Goal: Information Seeking & Learning: Learn about a topic

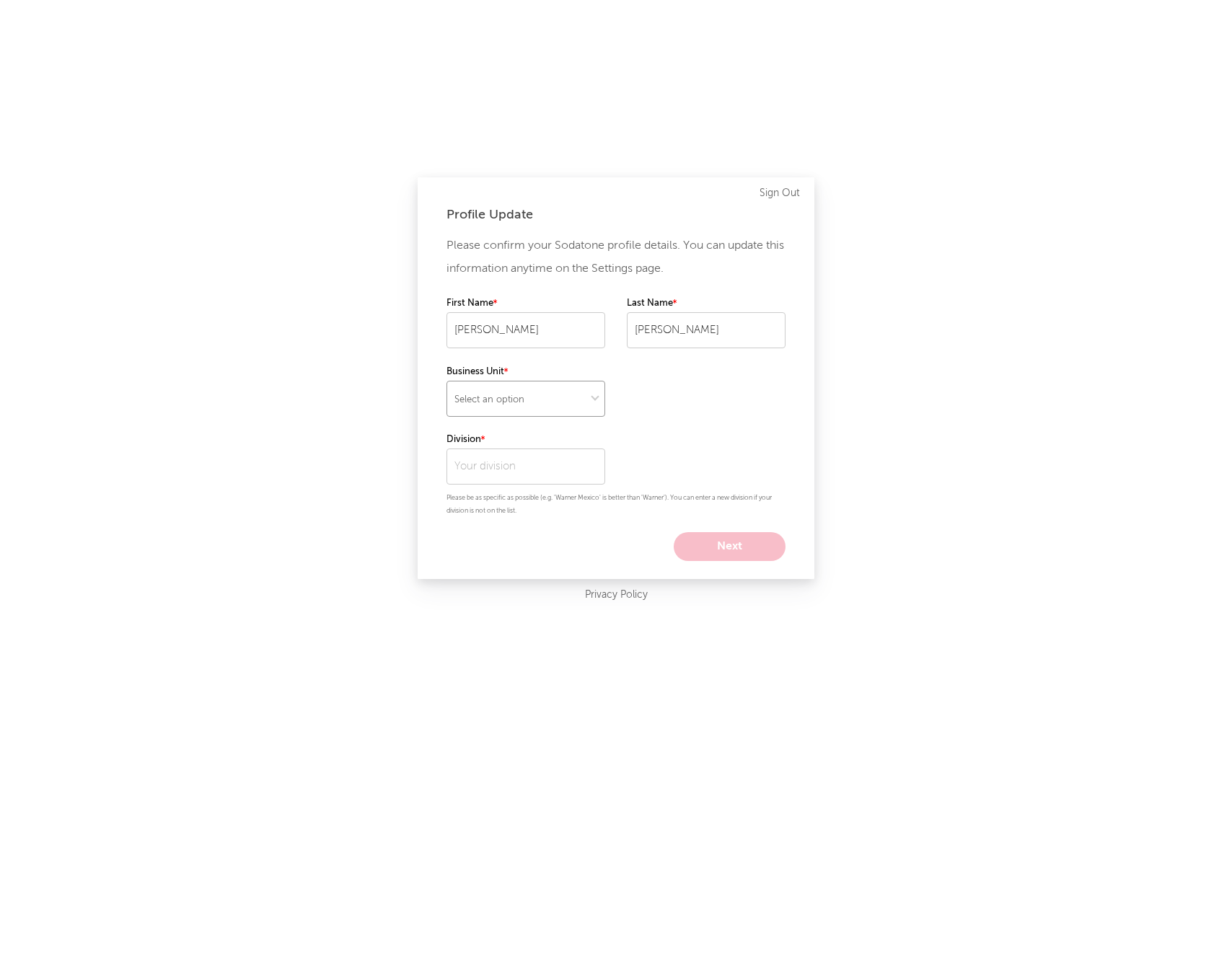
click at [597, 405] on select "Select an option" at bounding box center [526, 399] width 159 height 36
select select "recorded_music"
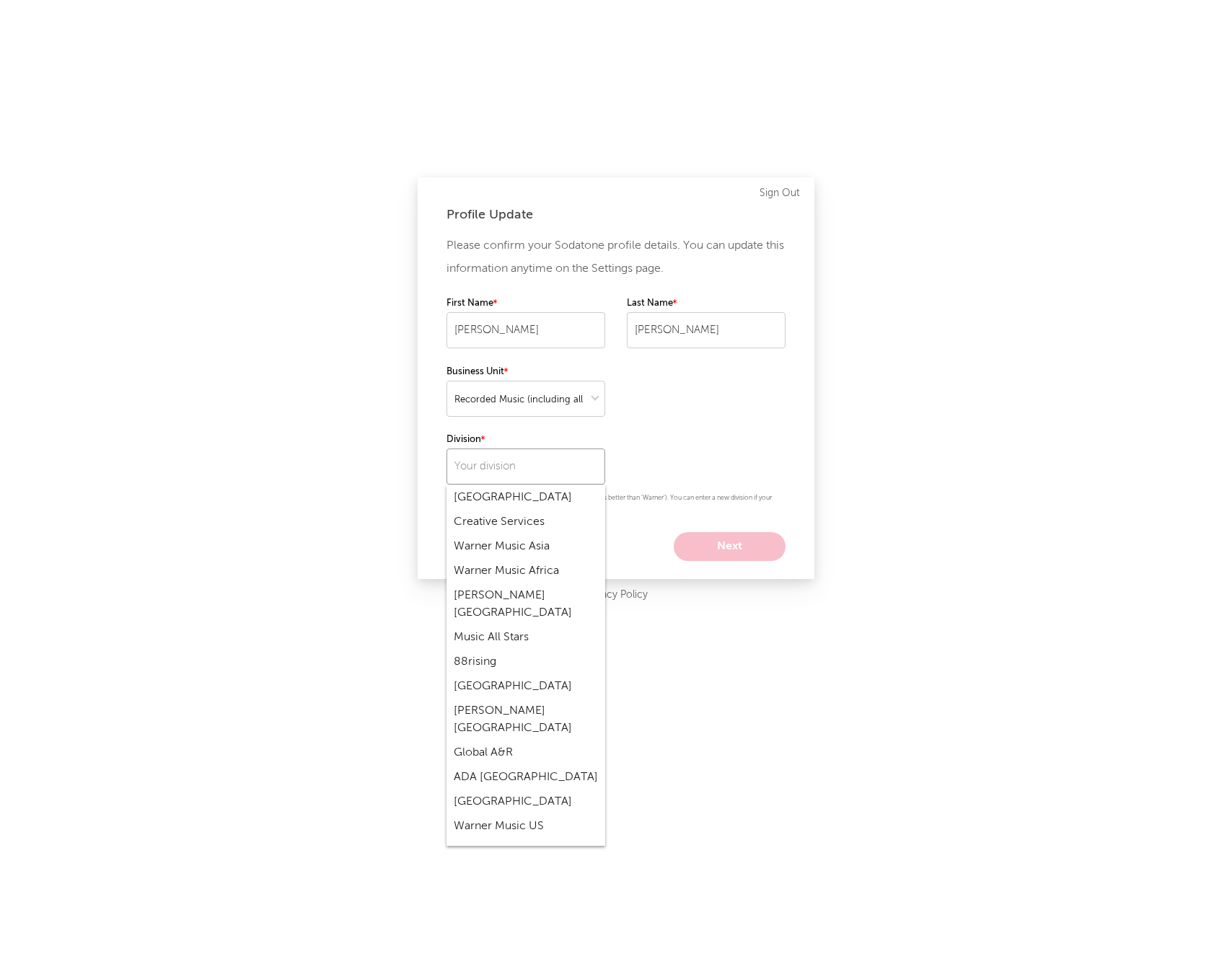
click at [565, 470] on input "text" at bounding box center [526, 466] width 159 height 36
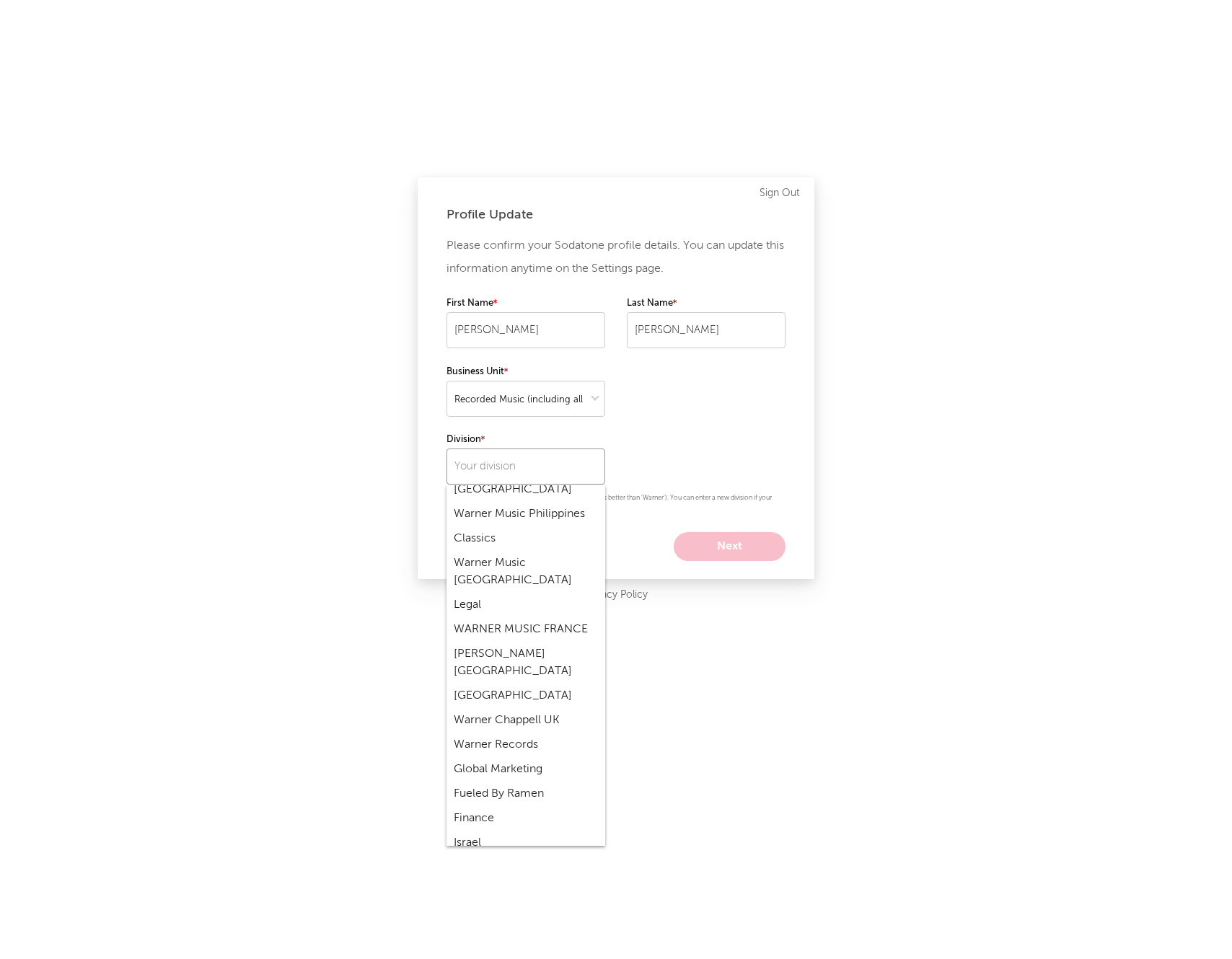
scroll to position [1111, 0]
click at [520, 732] on div "Warner Records" at bounding box center [526, 744] width 159 height 24
type input "Warner Records"
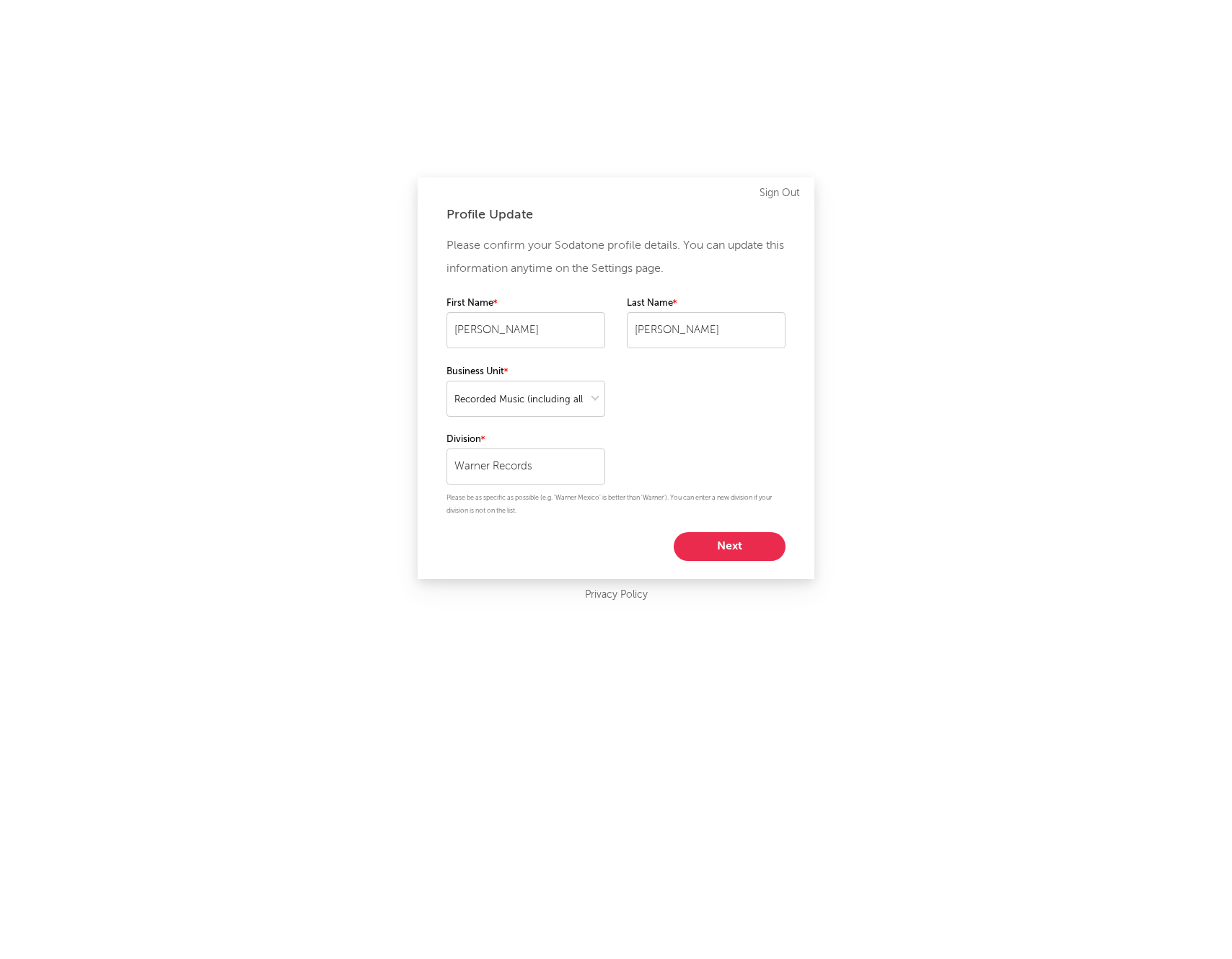
click at [727, 547] on button "Next" at bounding box center [729, 546] width 111 height 29
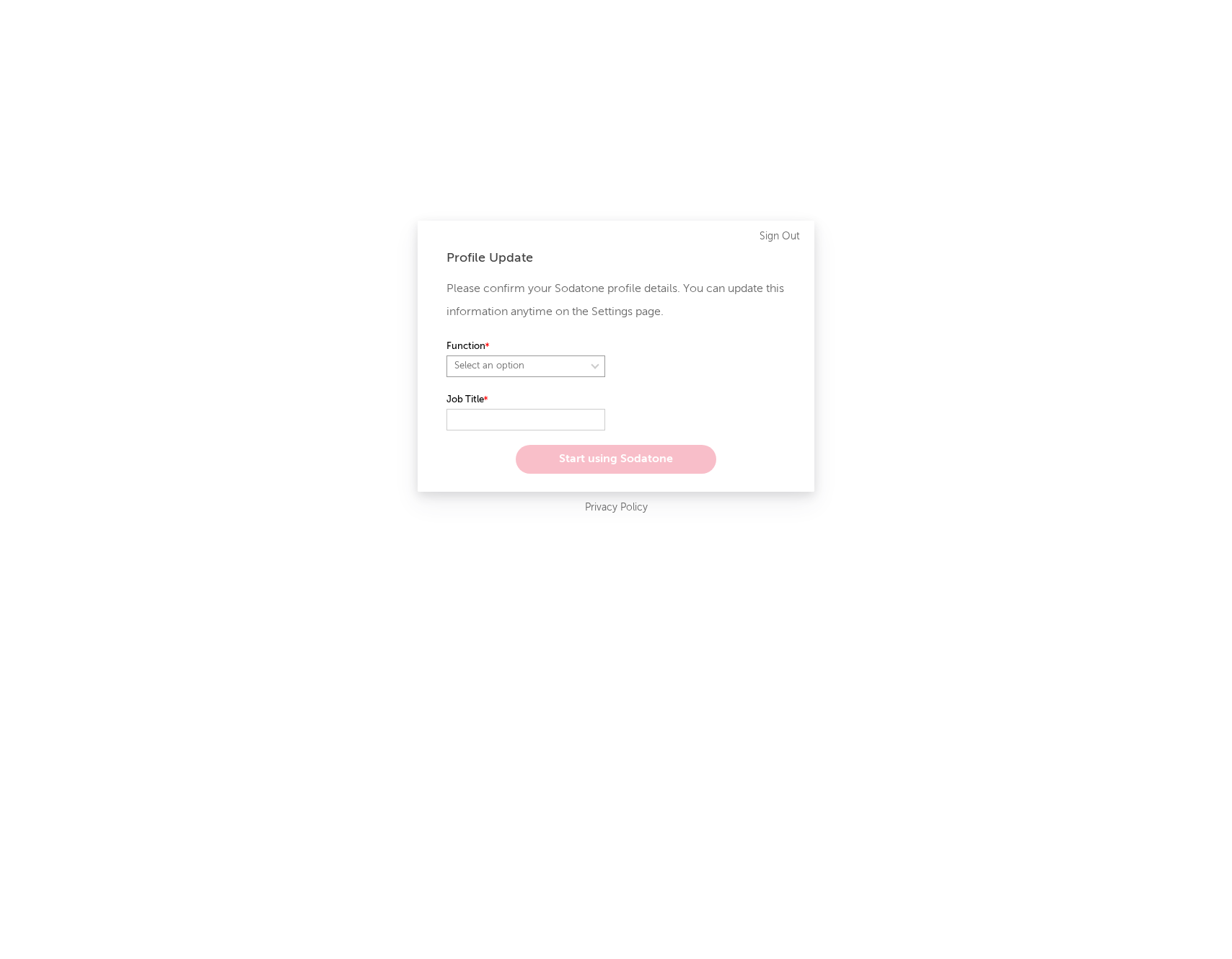
click at [568, 371] on select "Select an option" at bounding box center [526, 366] width 159 height 22
select select "marketing"
click at [543, 420] on input "text" at bounding box center [526, 419] width 159 height 22
type input "Urban Marketing Assistant"
click at [623, 469] on button "Start using Sodatone" at bounding box center [616, 459] width 200 height 29
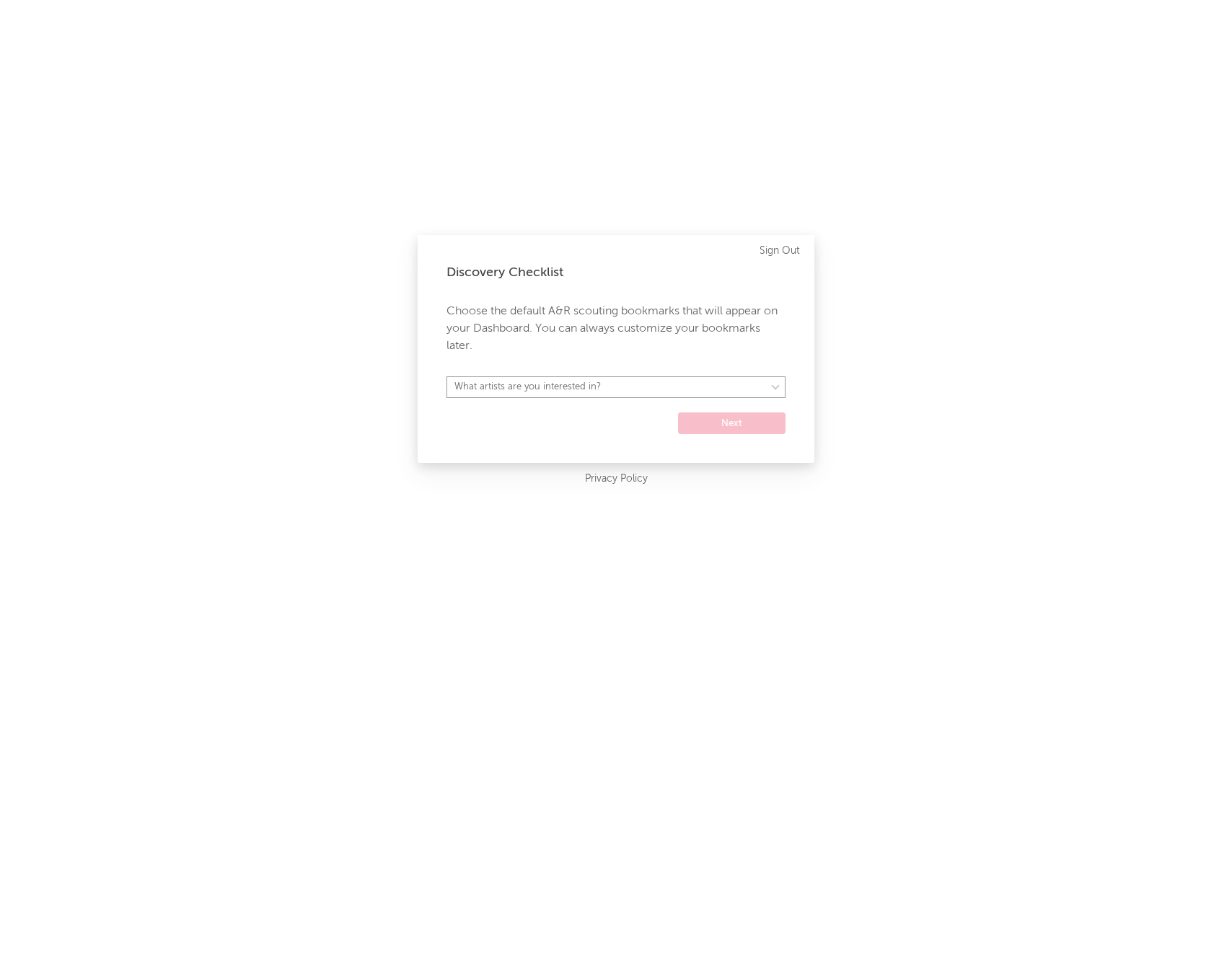
click at [651, 389] on select "What artists are you interested in? [GEOGRAPHIC_DATA] [GEOGRAPHIC_DATA] General…" at bounding box center [616, 386] width 339 height 22
click at [669, 384] on select "What artists are you interested in? [GEOGRAPHIC_DATA] [GEOGRAPHIC_DATA] General…" at bounding box center [616, 386] width 339 height 22
select select "16"
click at [729, 423] on button "Next" at bounding box center [732, 423] width 108 height 22
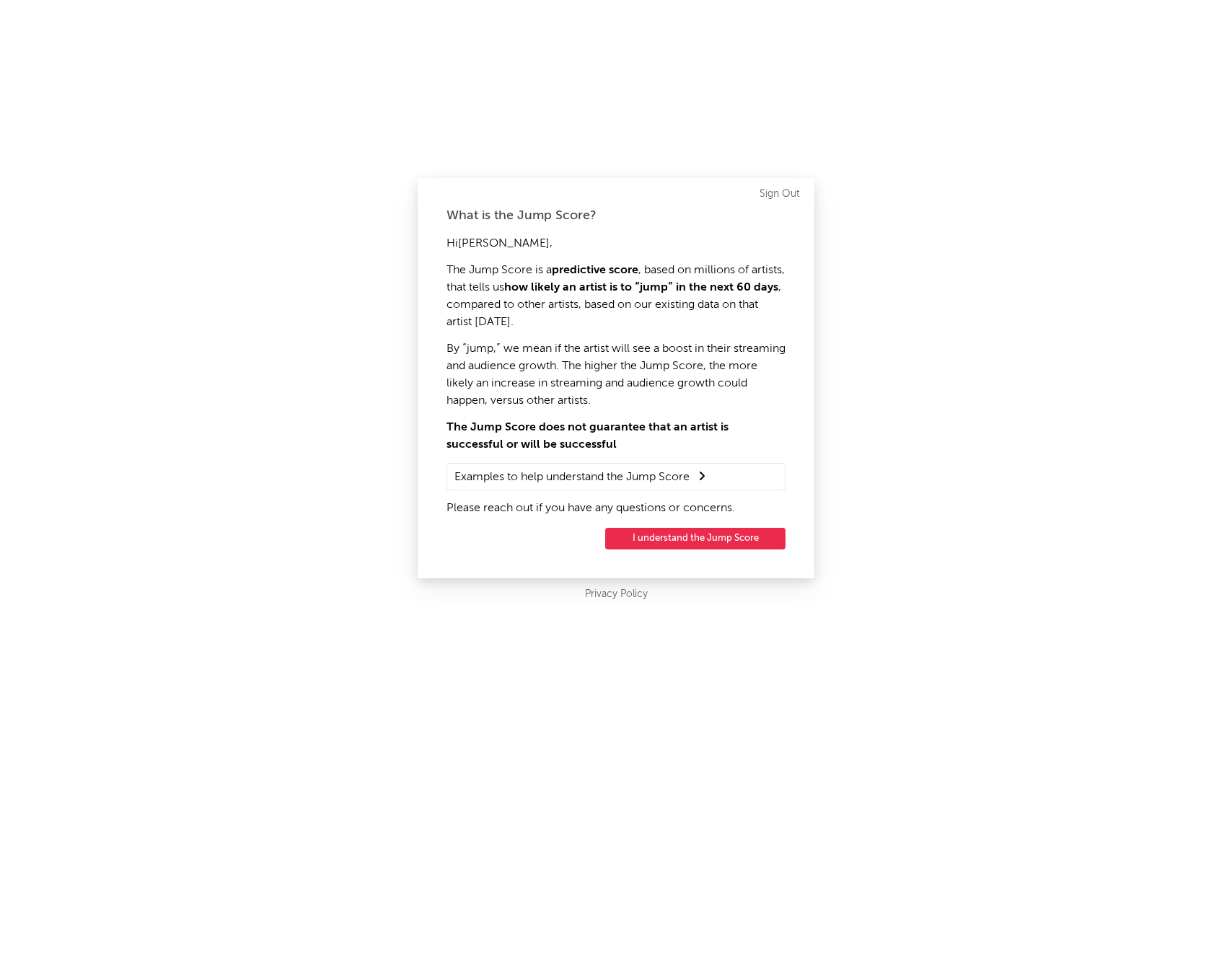
click at [690, 533] on button "I understand the Jump Score" at bounding box center [695, 538] width 181 height 22
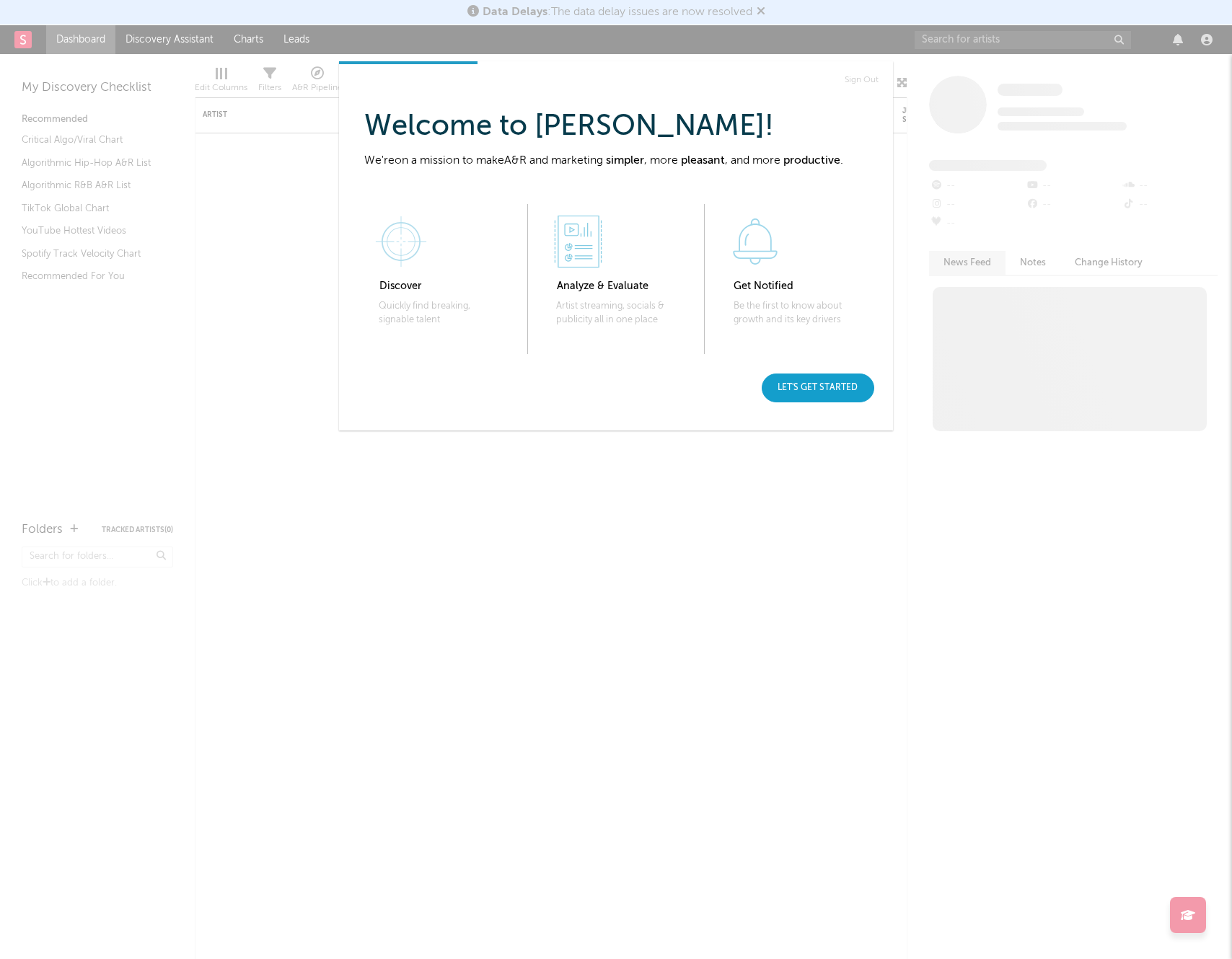
click at [839, 392] on div "Let's get started" at bounding box center [818, 387] width 112 height 29
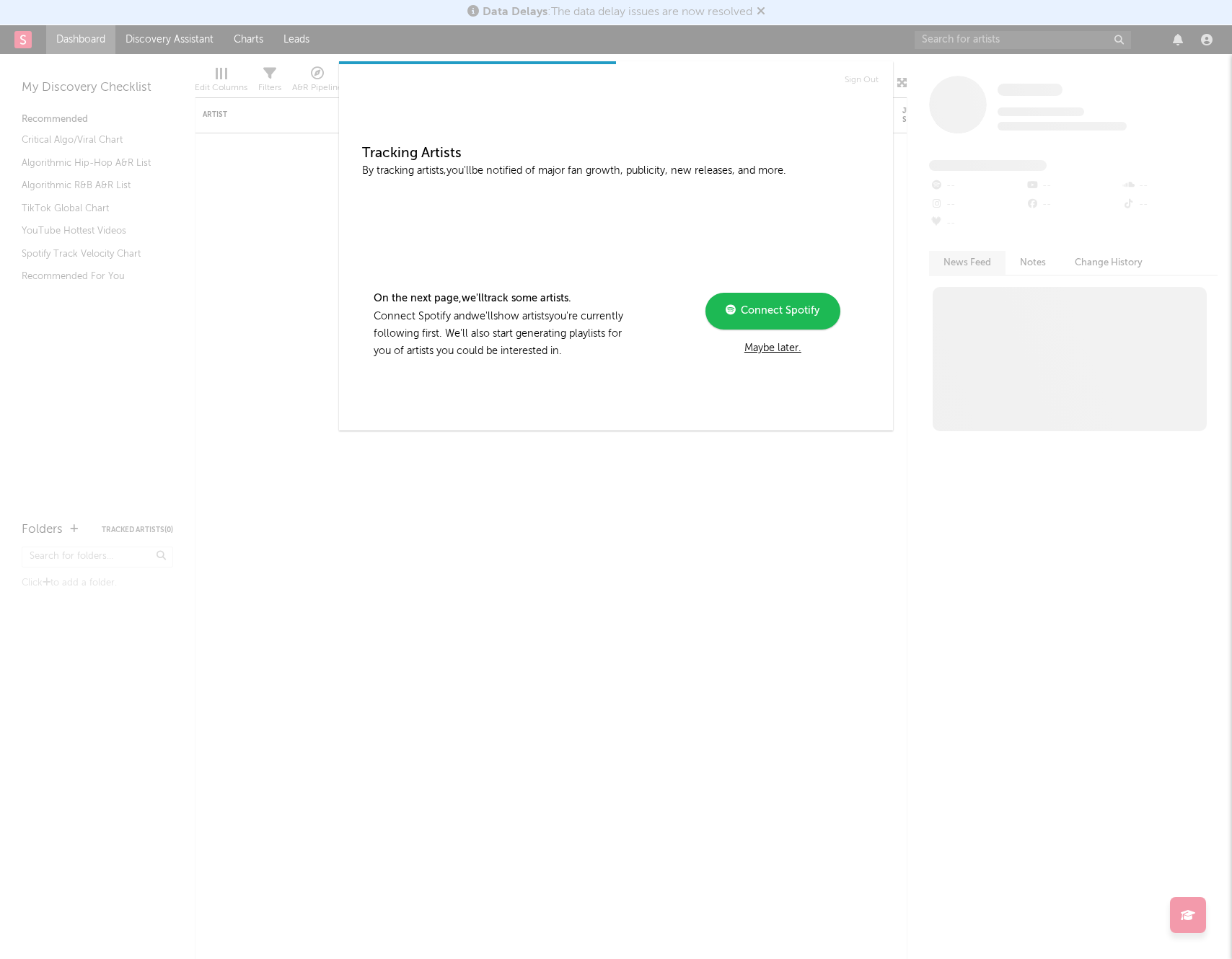
click at [777, 344] on div "Maybe later." at bounding box center [772, 348] width 194 height 17
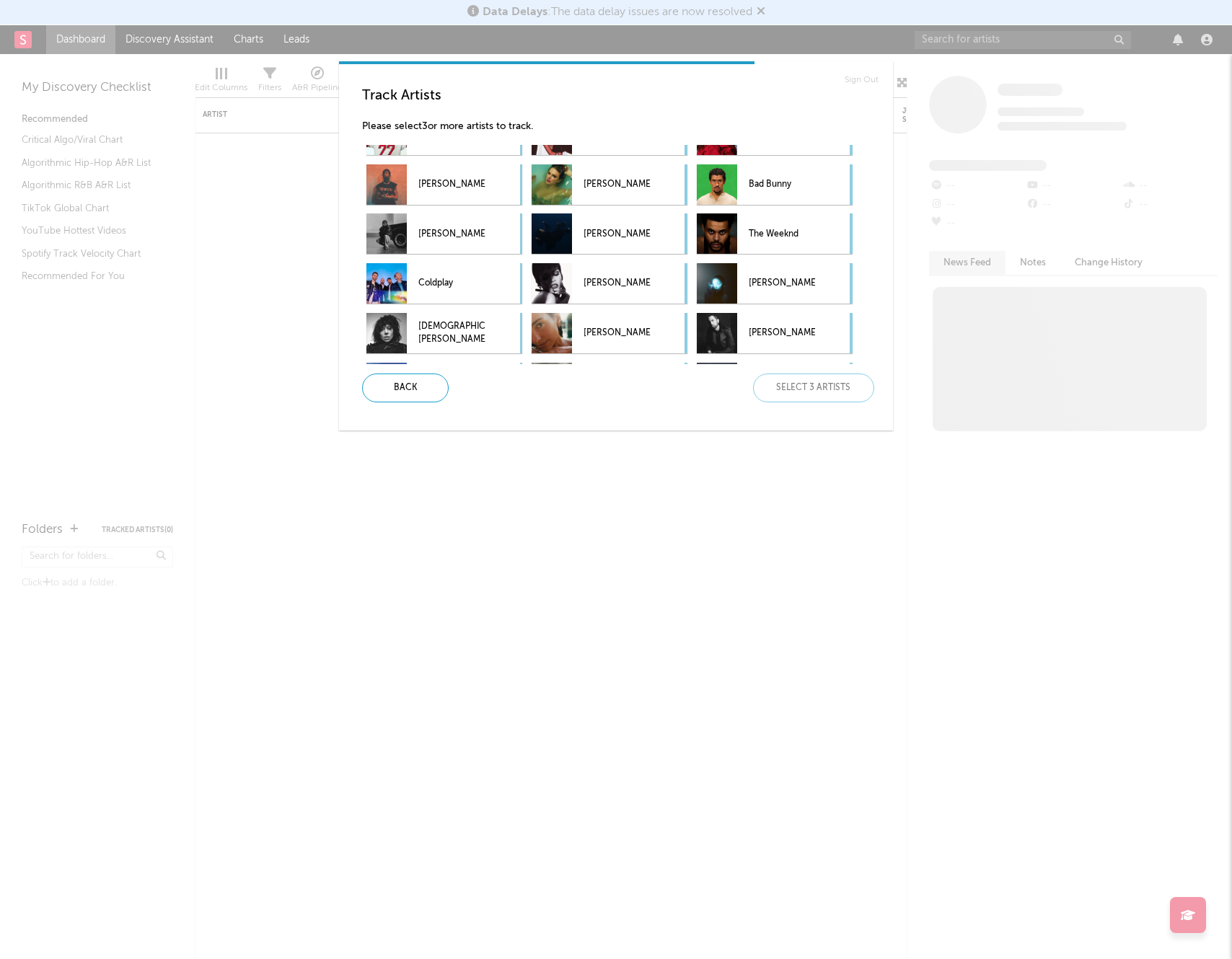
scroll to position [74, 0]
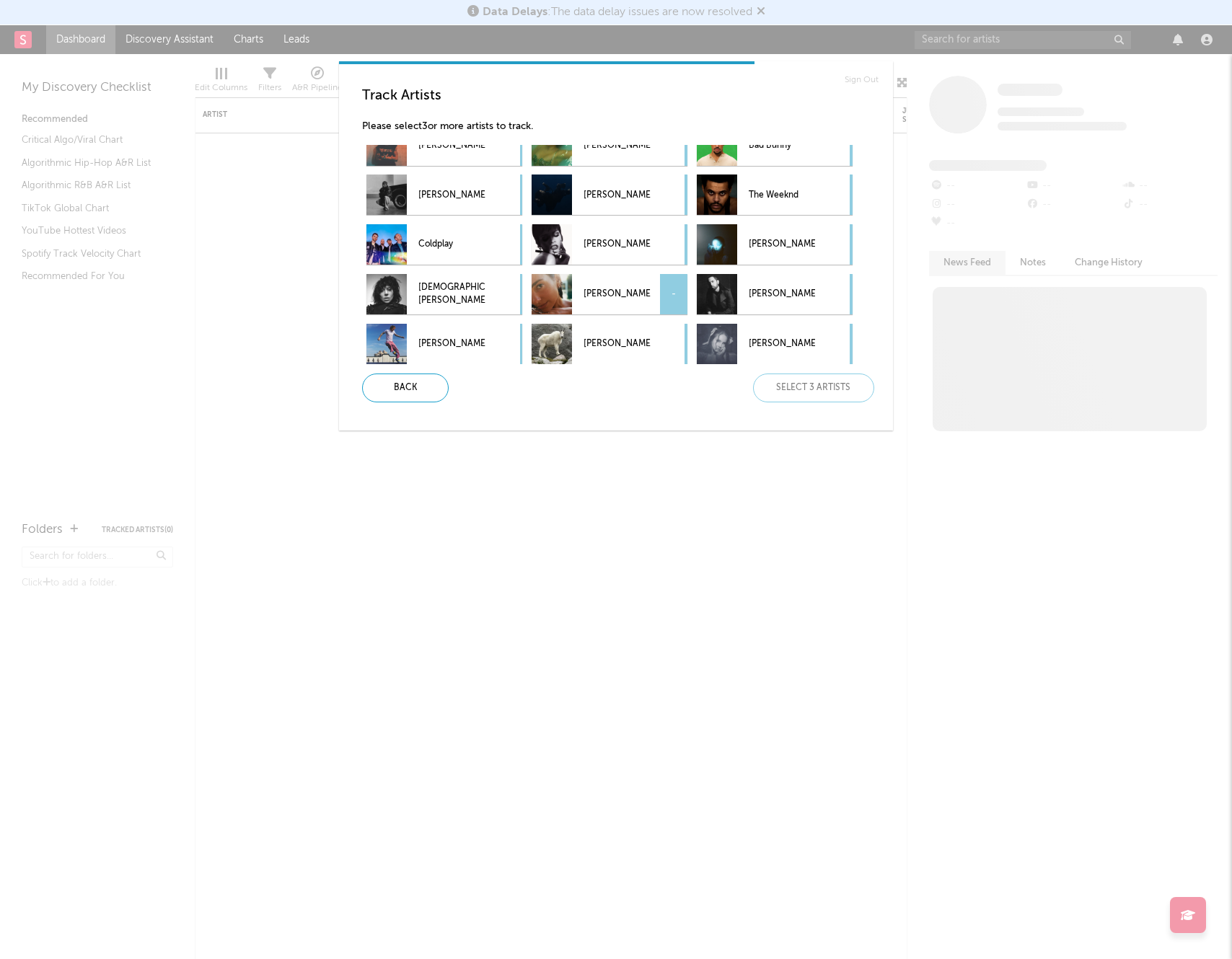
click at [593, 294] on p "[PERSON_NAME]" at bounding box center [616, 295] width 66 height 33
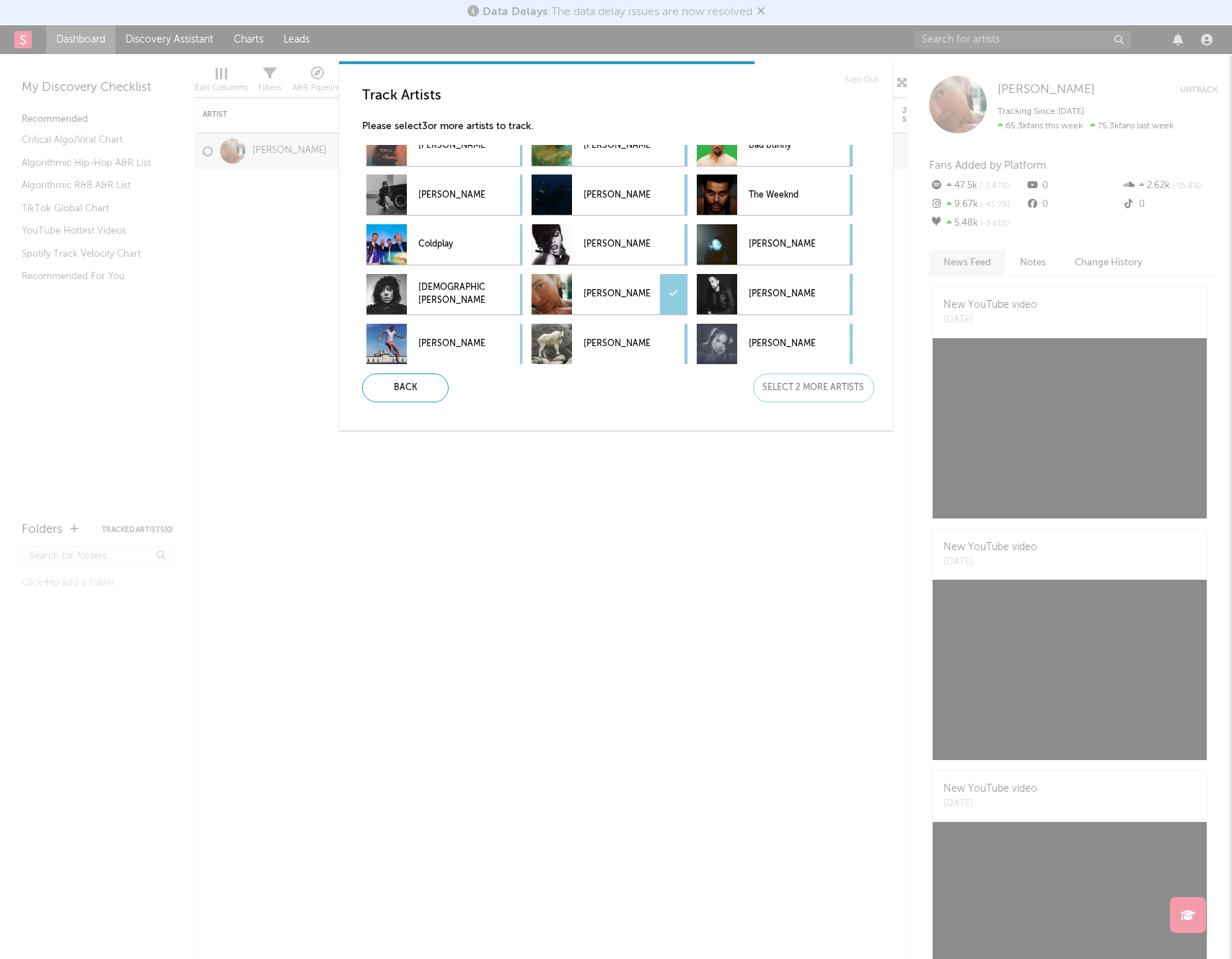
click at [797, 380] on div "Back Select 2 more artists" at bounding box center [613, 387] width 524 height 29
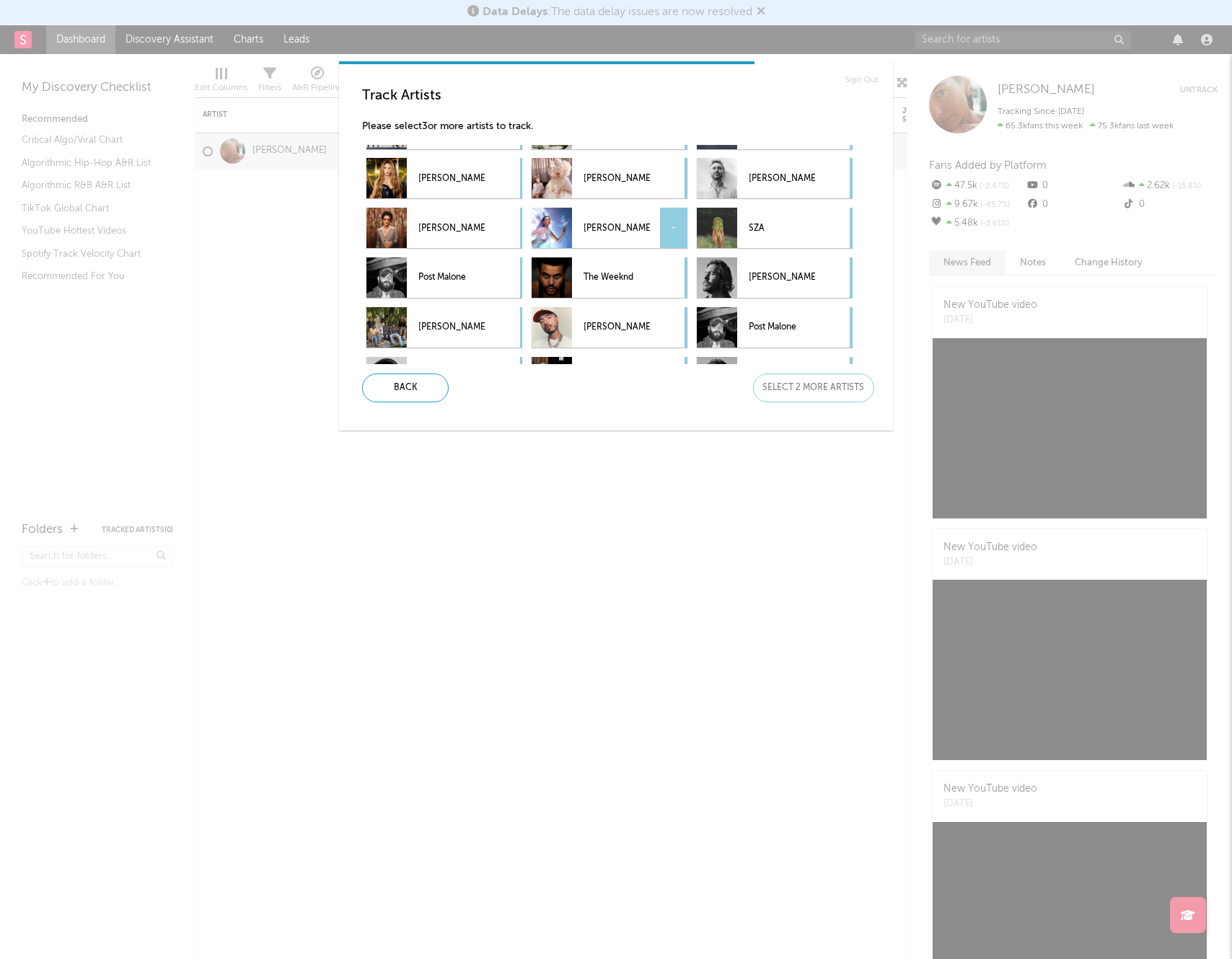
scroll to position [327, 0]
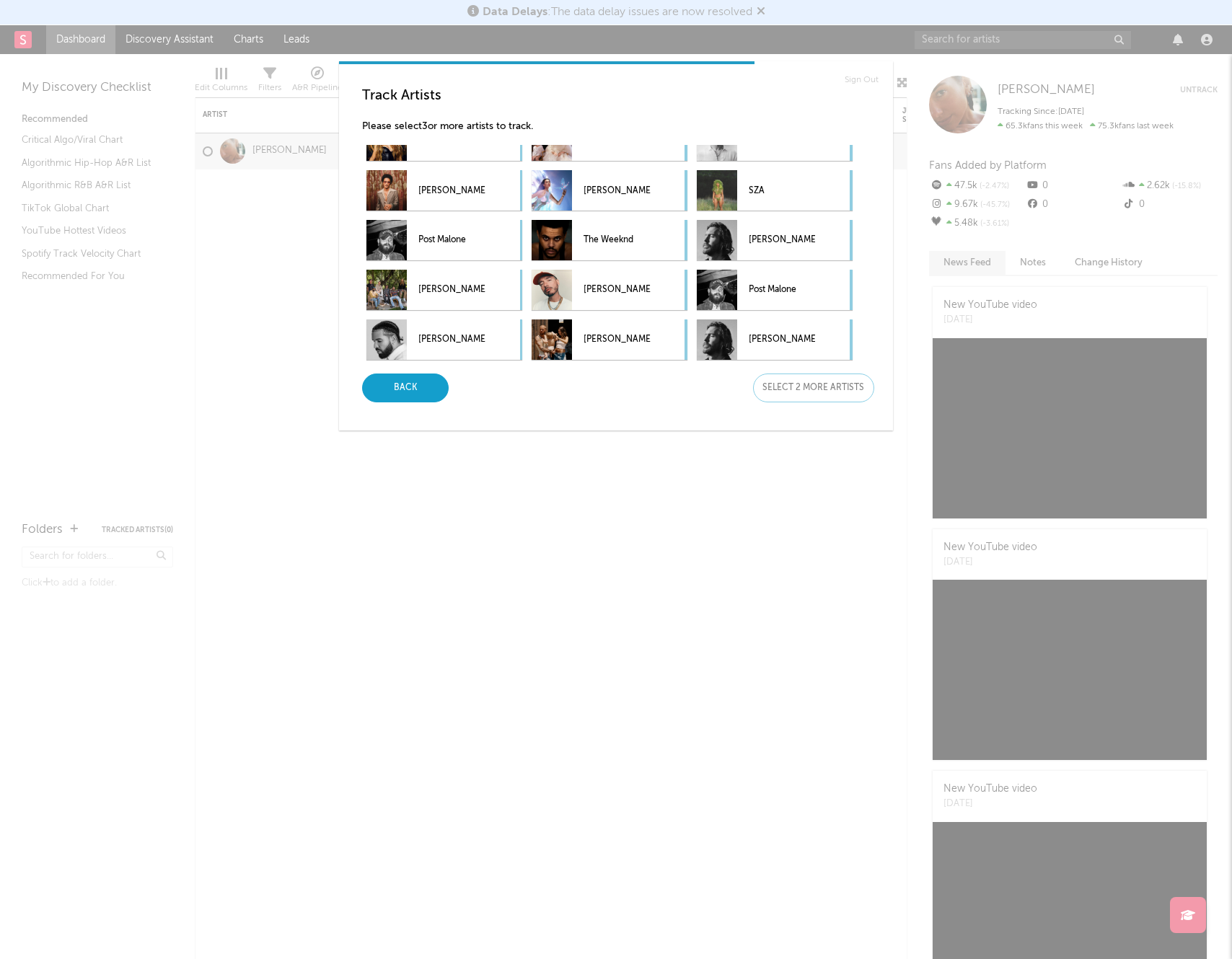
click at [423, 380] on div "Back" at bounding box center [405, 387] width 86 height 29
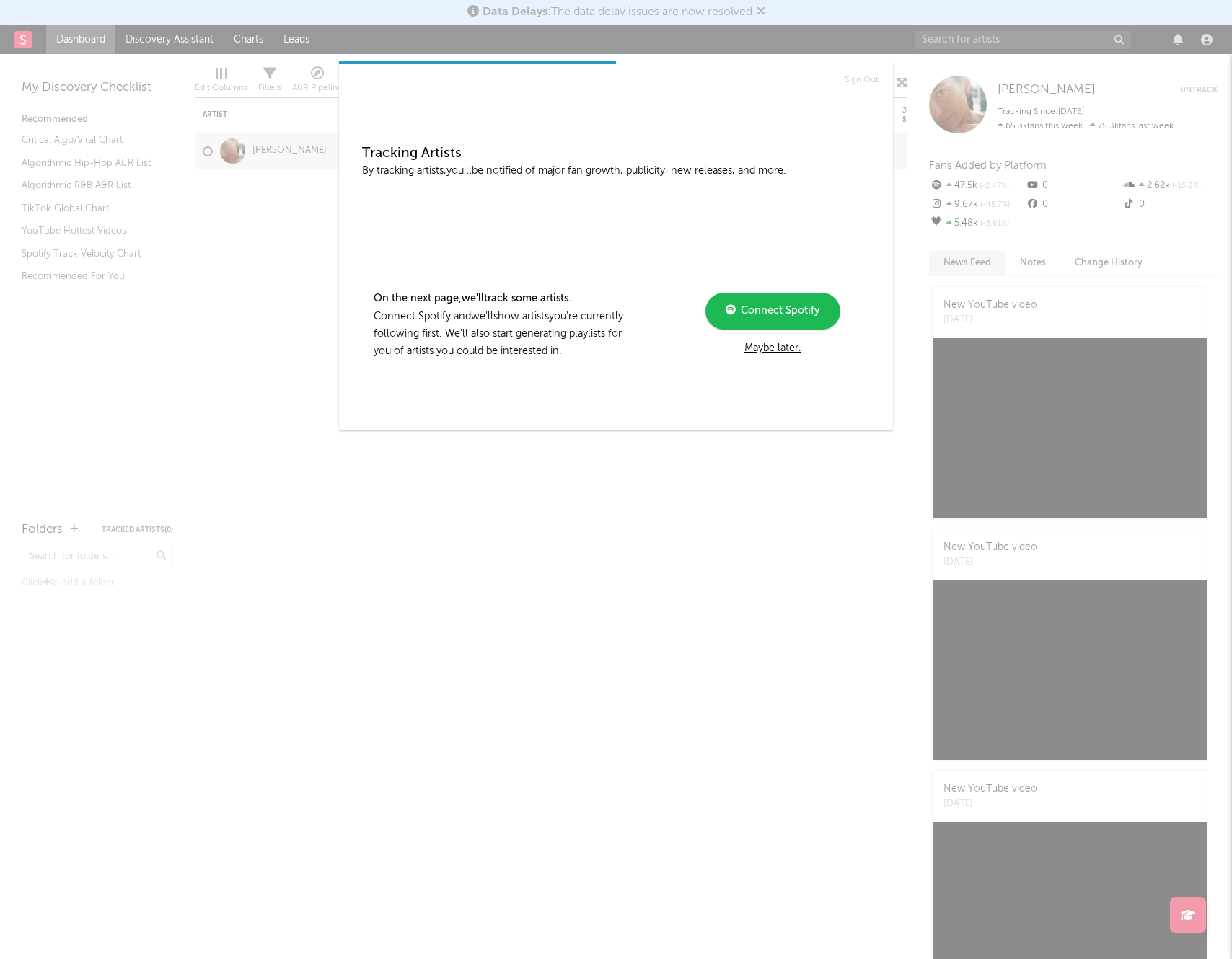
click at [766, 349] on div "Maybe later." at bounding box center [772, 348] width 194 height 17
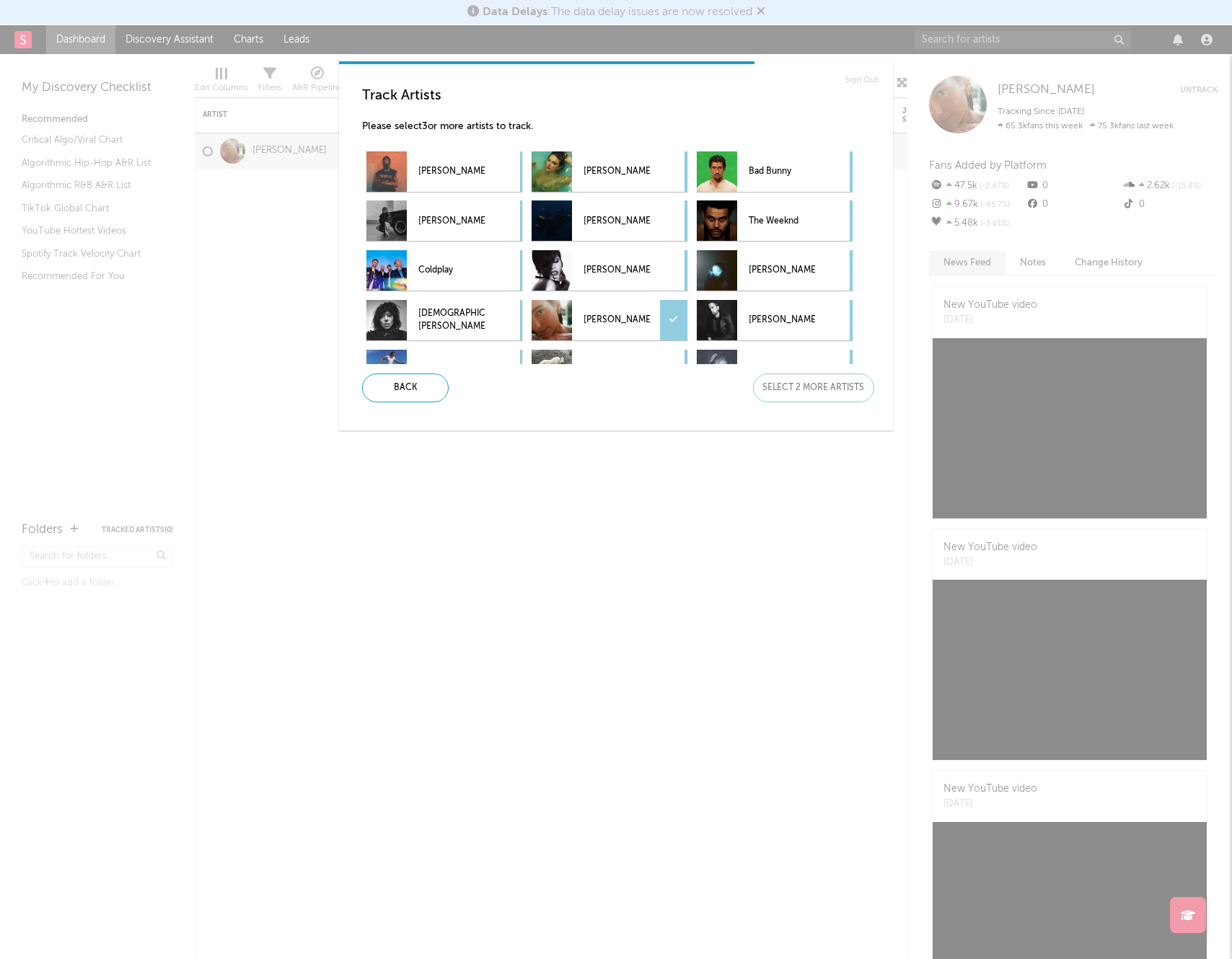
scroll to position [0, 0]
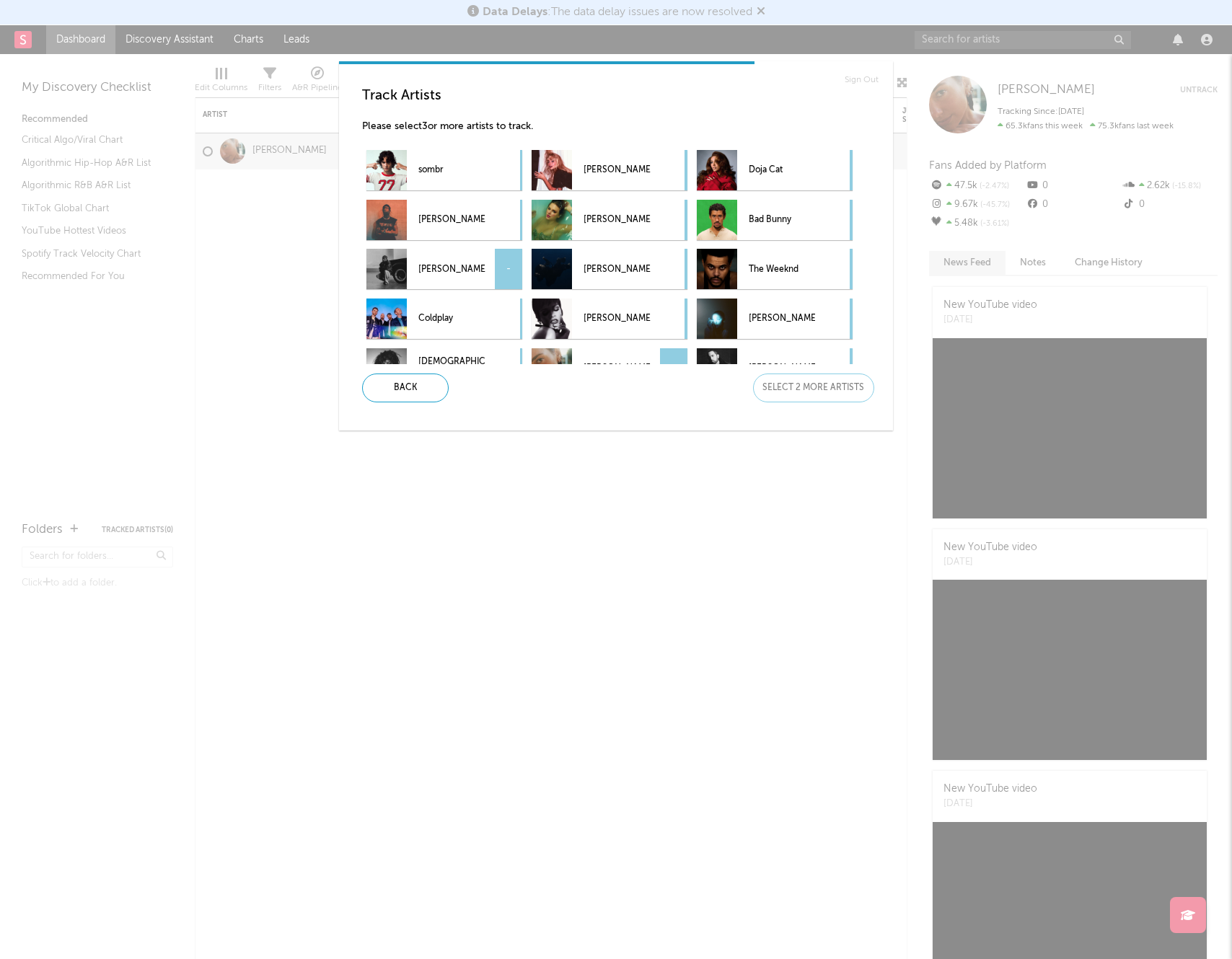
click at [457, 263] on p "[PERSON_NAME]" at bounding box center [451, 269] width 66 height 33
click at [747, 210] on div "Bad Bunny -" at bounding box center [756, 220] width 118 height 40
click at [840, 392] on div "Next" at bounding box center [813, 387] width 121 height 29
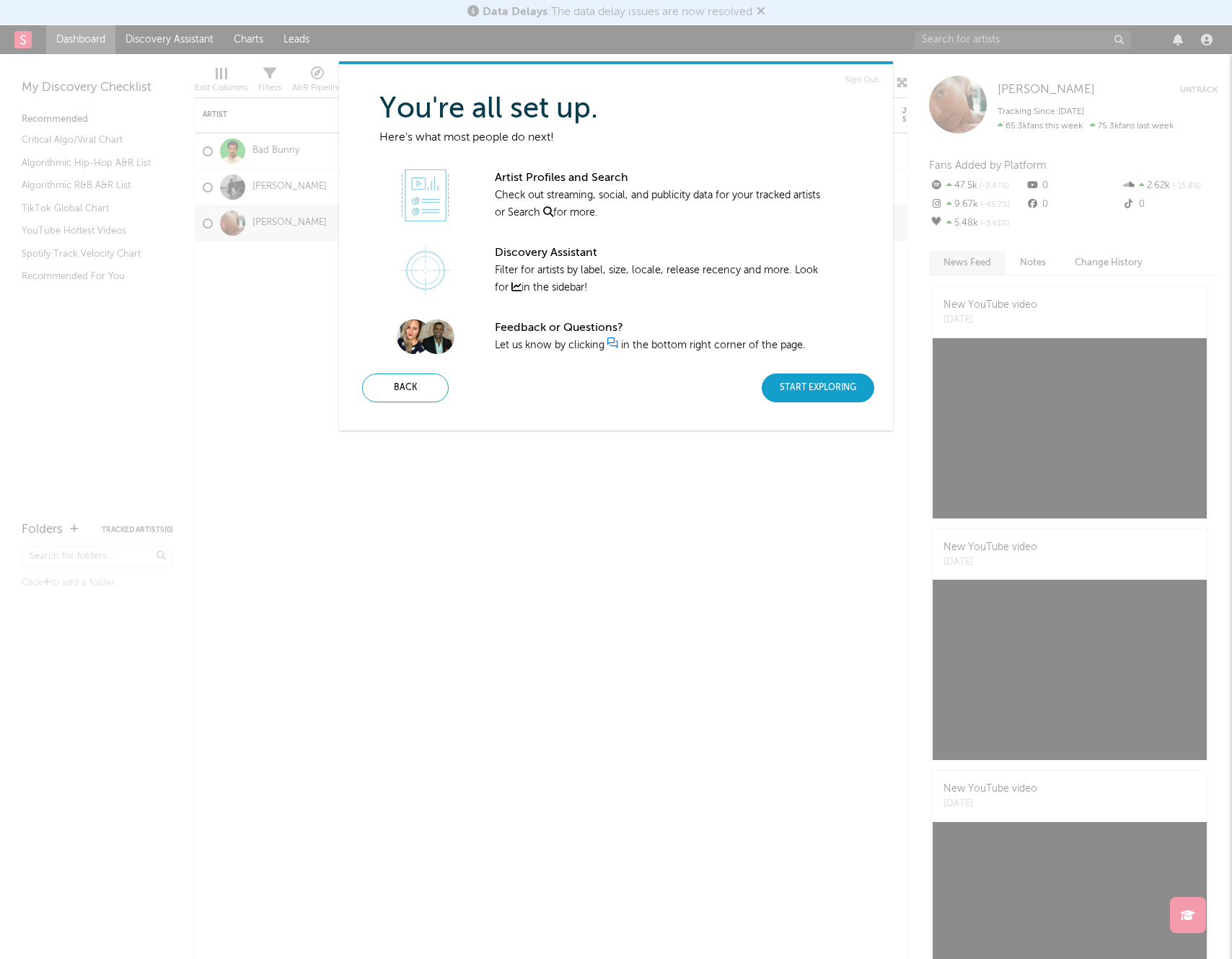
click at [798, 398] on div "Start Exploring" at bounding box center [818, 387] width 112 height 29
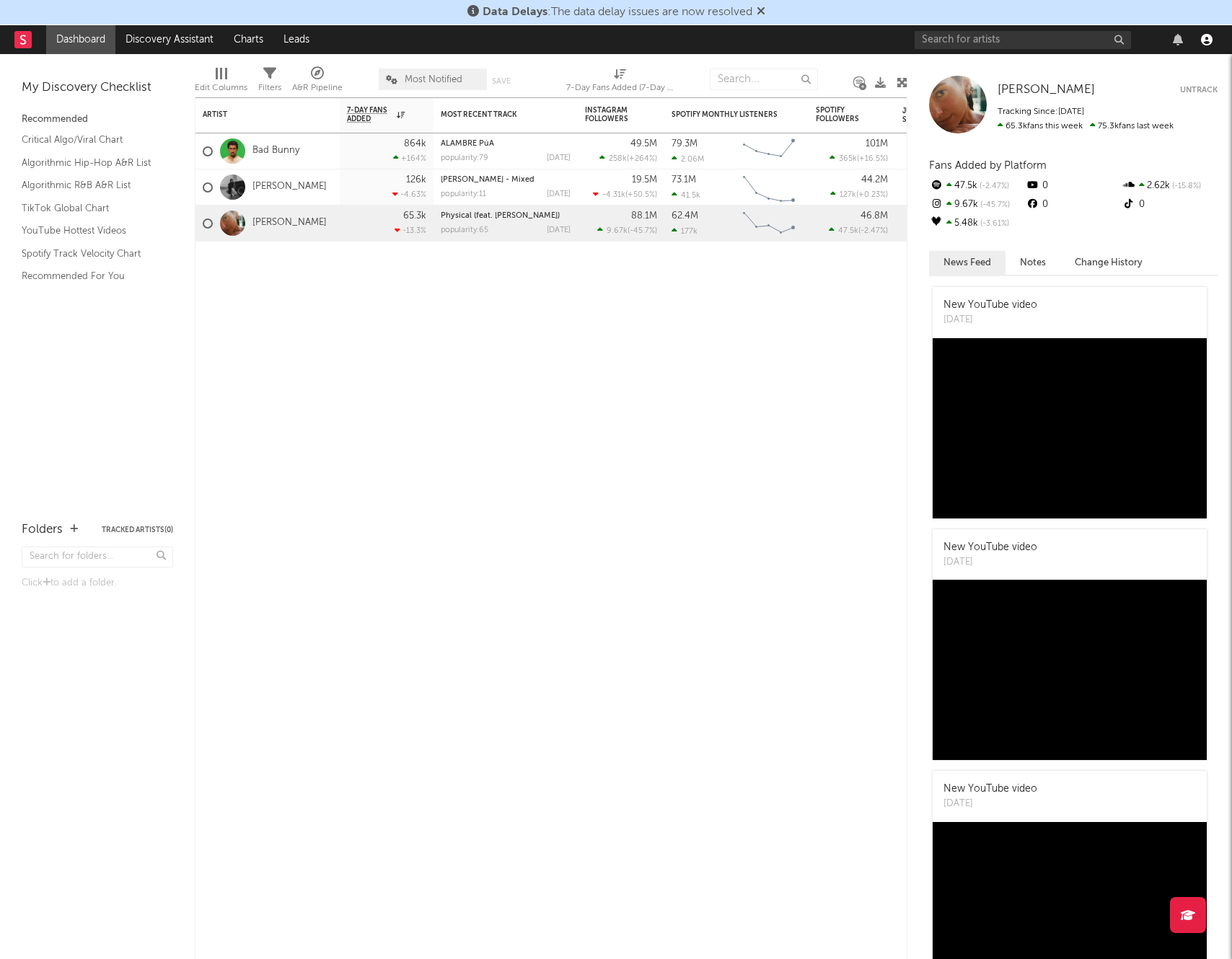
click at [1209, 38] on icon "button" at bounding box center [1206, 39] width 11 height 11
click at [821, 474] on div "Artist Notifications 7-Day Fans Added WoW % Change Most Recent Track Popularity…" at bounding box center [551, 528] width 713 height 862
click at [1038, 42] on input "text" at bounding box center [1022, 39] width 216 height 18
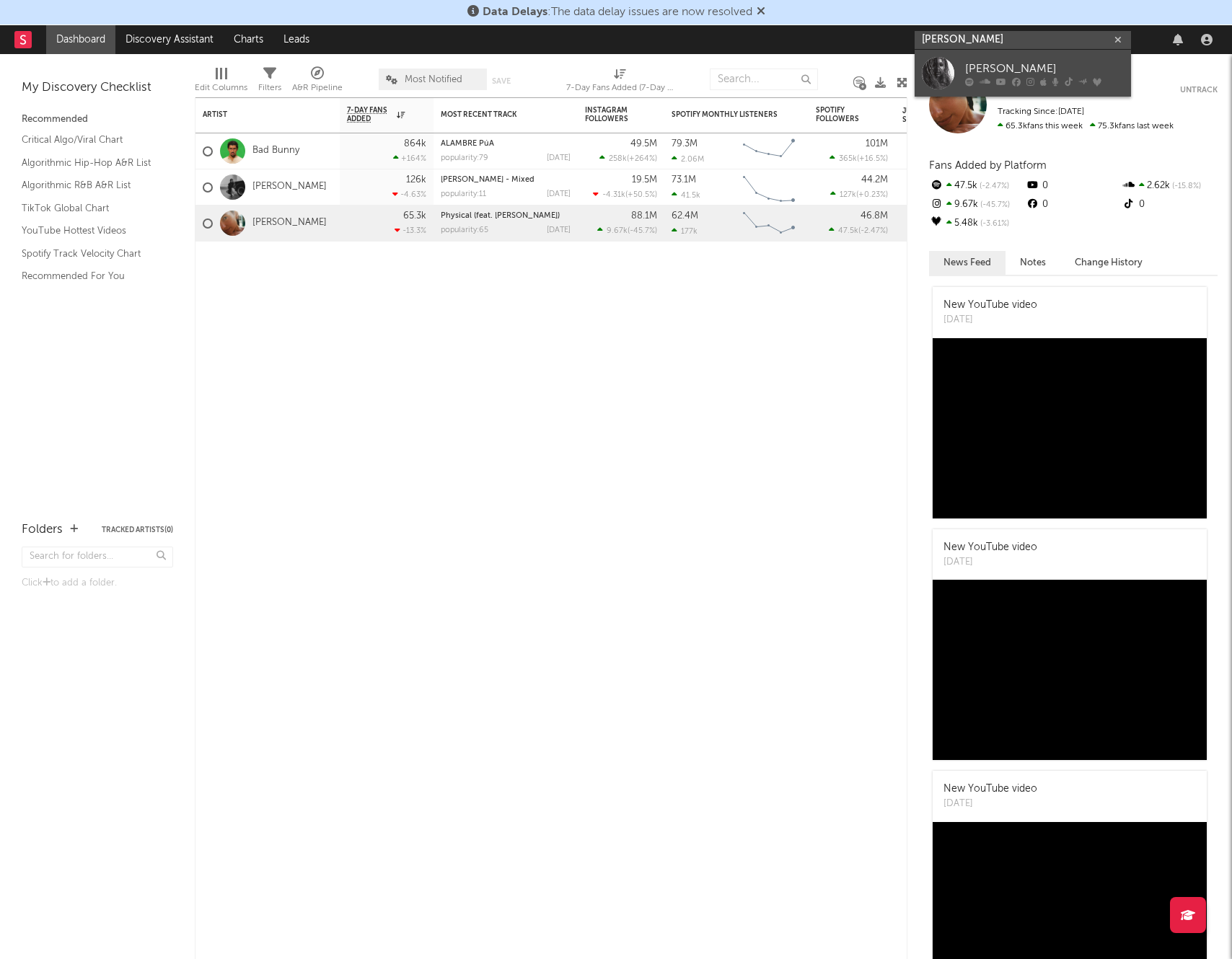
type input "[PERSON_NAME]"
click at [959, 68] on link "[PERSON_NAME]" at bounding box center [1022, 73] width 216 height 47
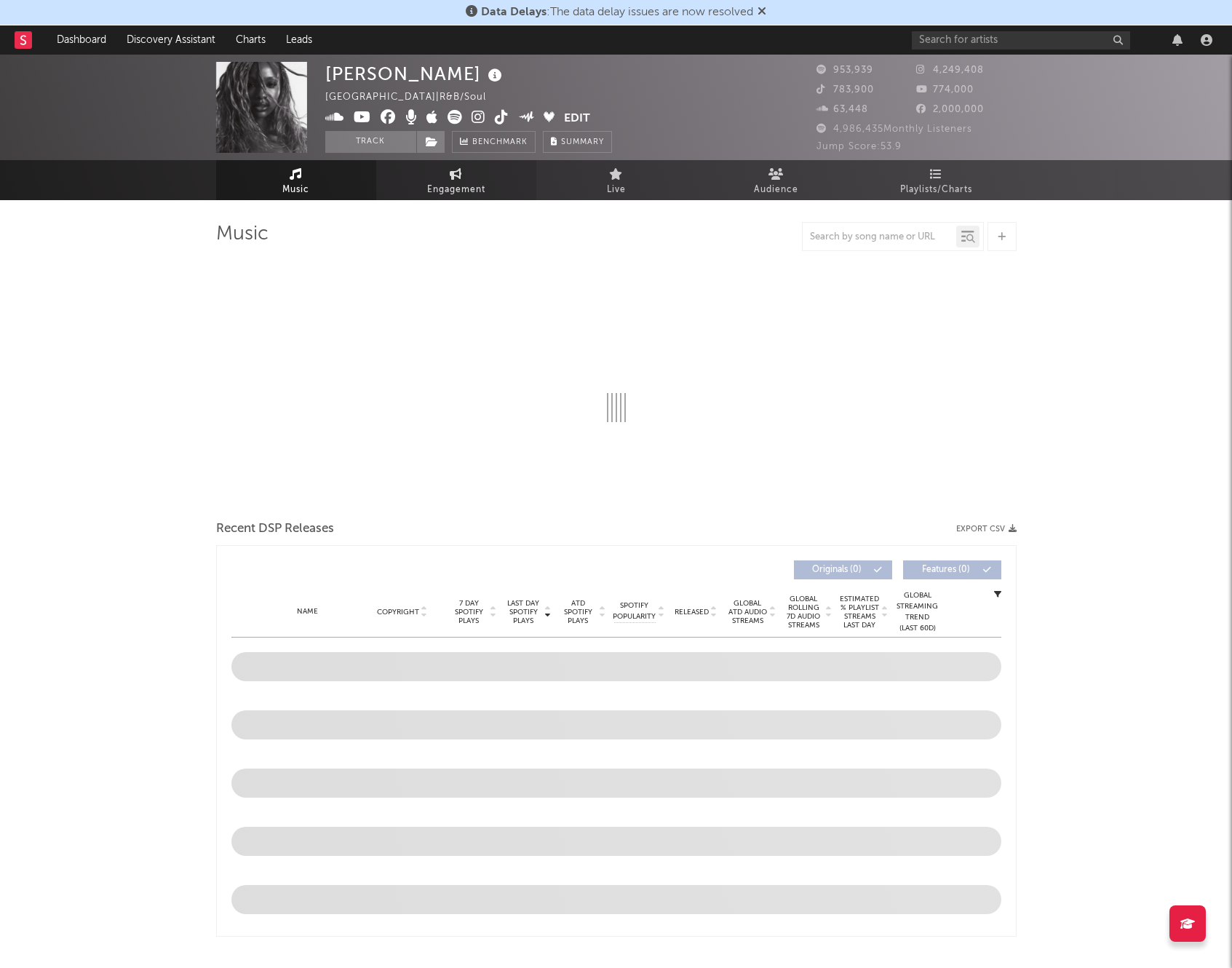
click at [445, 179] on link "Engagement" at bounding box center [457, 180] width 160 height 40
select select "1w"
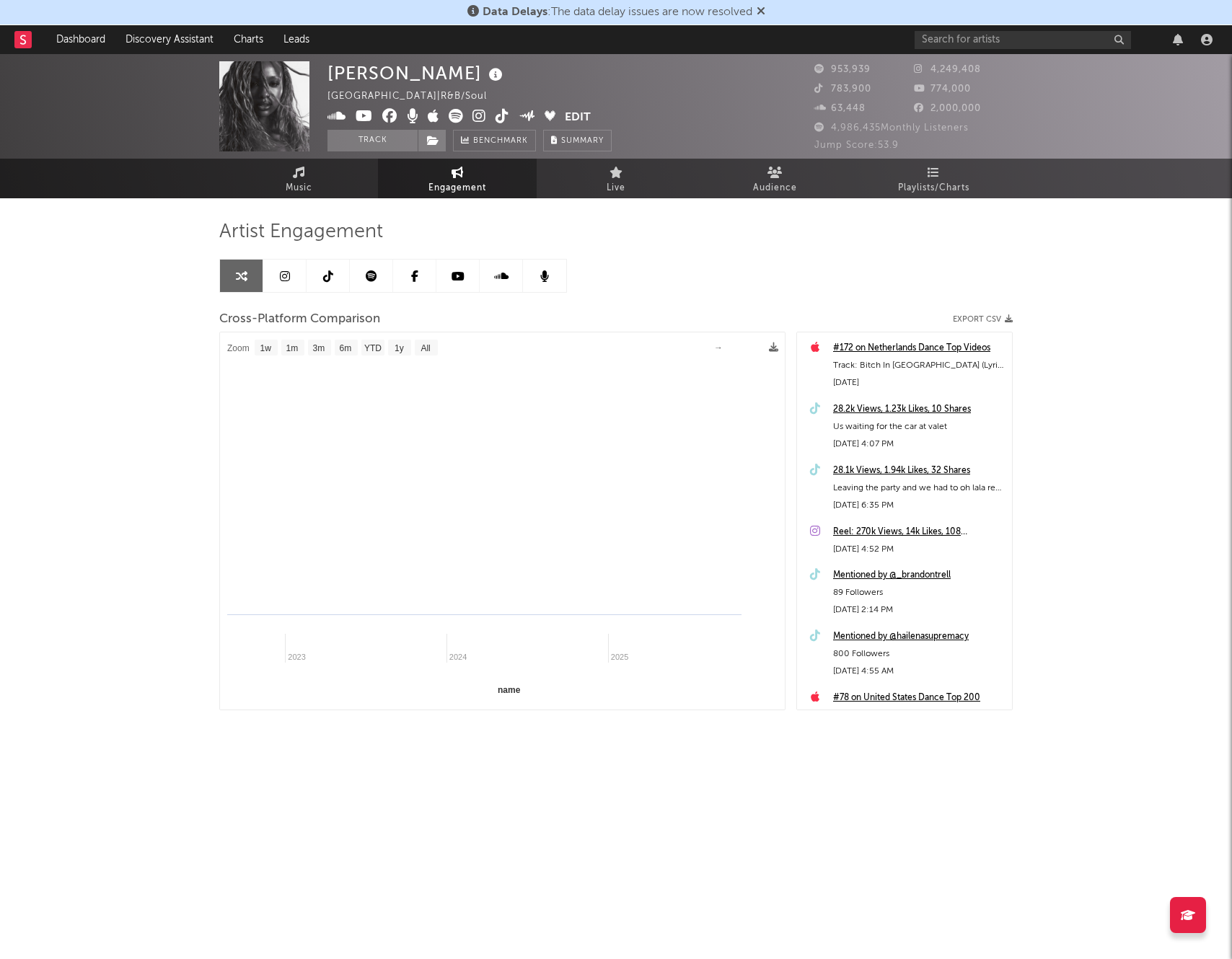
click at [449, 186] on span "Engagement" at bounding box center [457, 188] width 58 height 17
select select "1m"
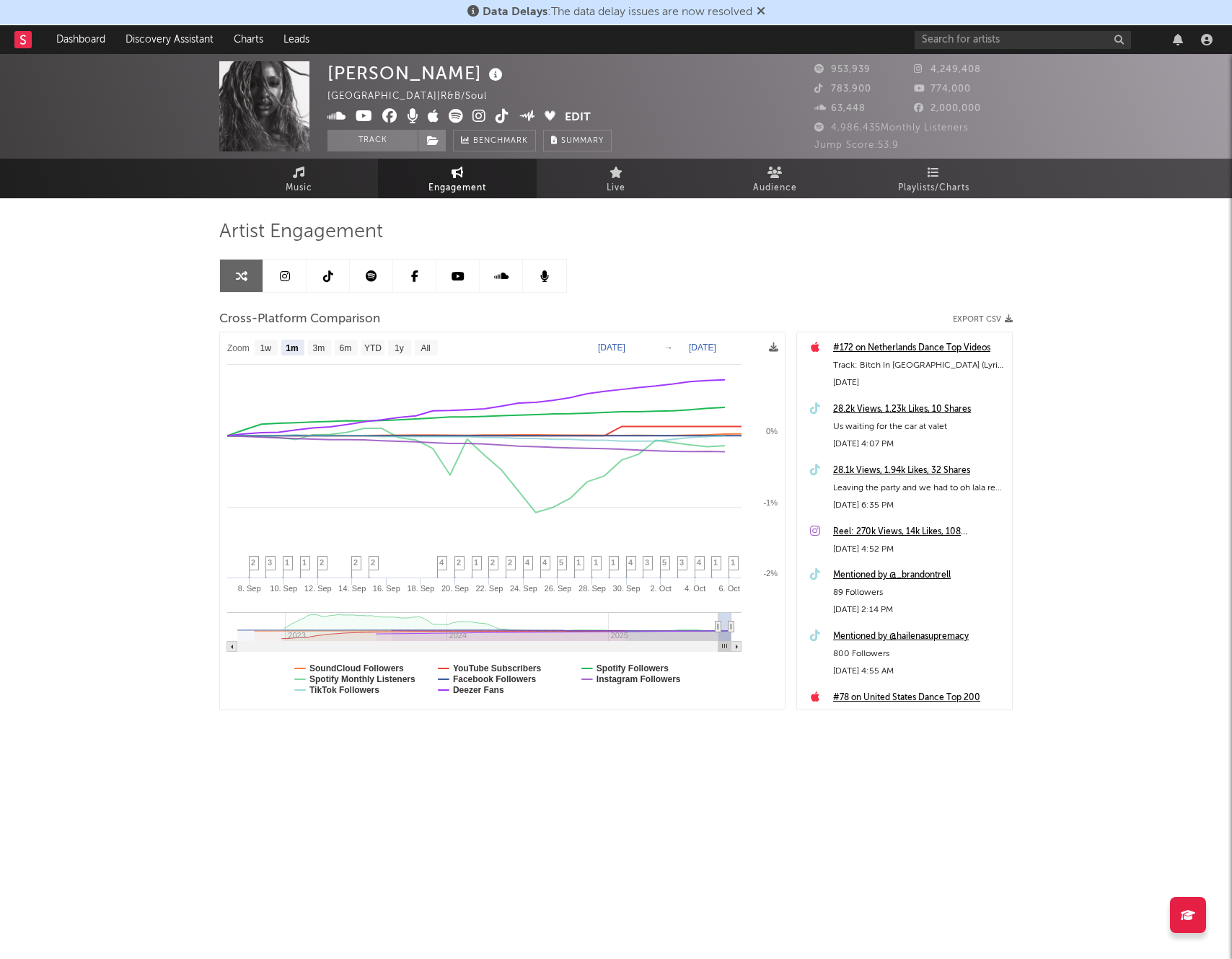
click at [625, 346] on text "[DATE]" at bounding box center [611, 347] width 27 height 10
click at [660, 311] on div "Cross-Platform Comparison Export CSV" at bounding box center [616, 319] width 793 height 24
click at [716, 348] on text "[DATE]" at bounding box center [702, 347] width 27 height 10
click at [773, 308] on div "Cross-Platform Comparison Export CSV" at bounding box center [616, 319] width 793 height 24
click at [886, 188] on link "Playlists/Charts" at bounding box center [934, 179] width 159 height 39
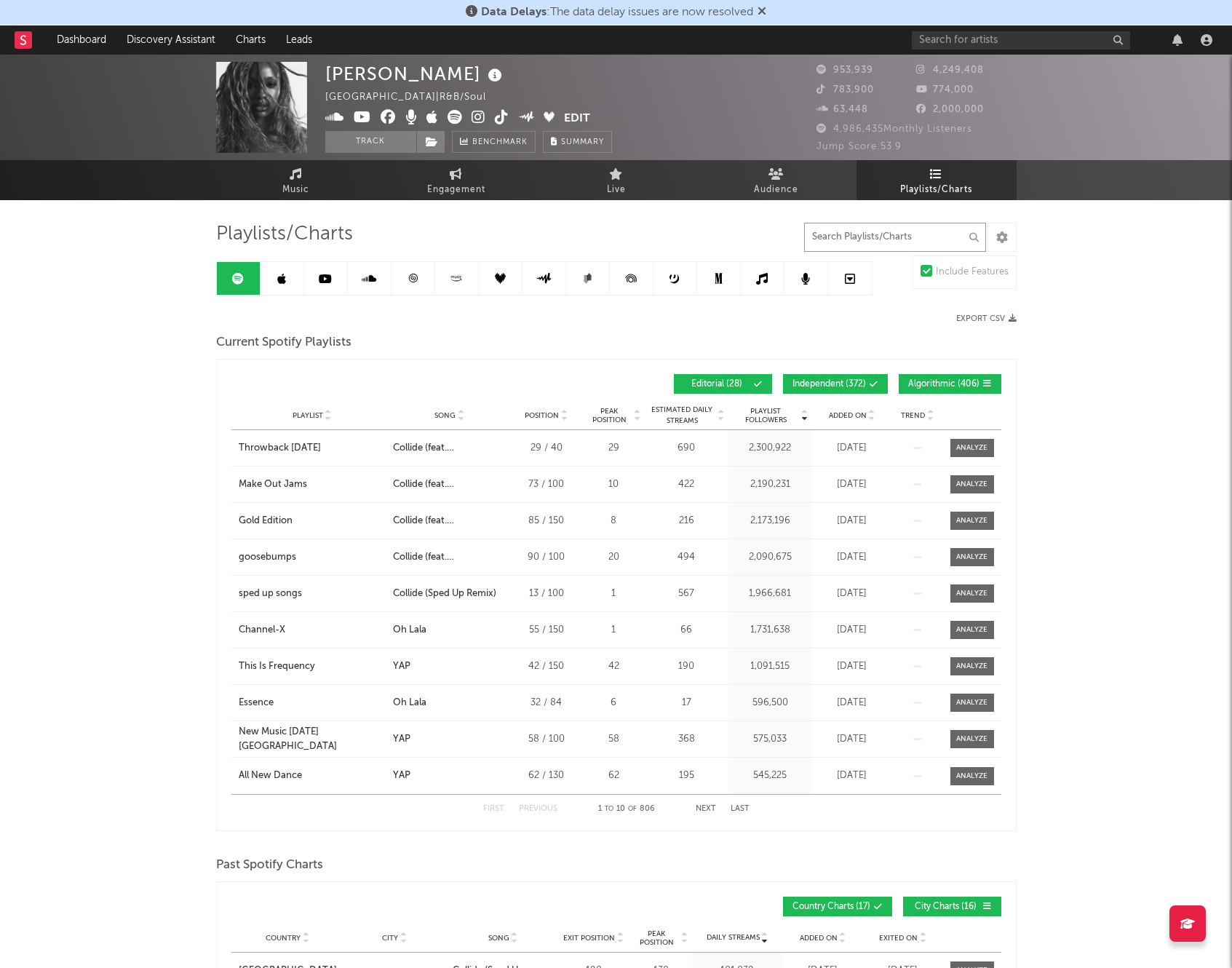
click at [880, 238] on input "text" at bounding box center [895, 237] width 182 height 29
click at [284, 183] on span "Music" at bounding box center [295, 190] width 27 height 17
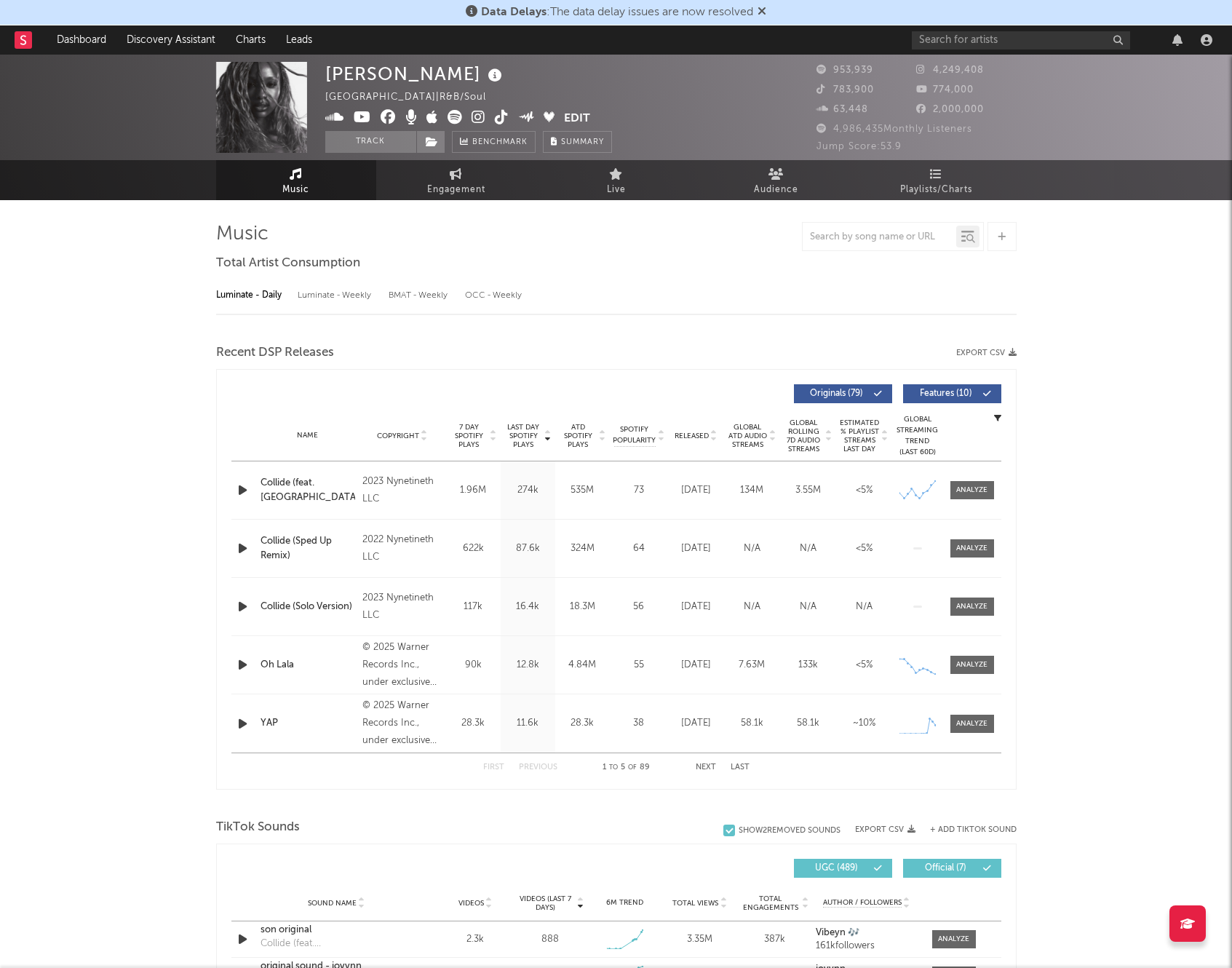
select select "6m"
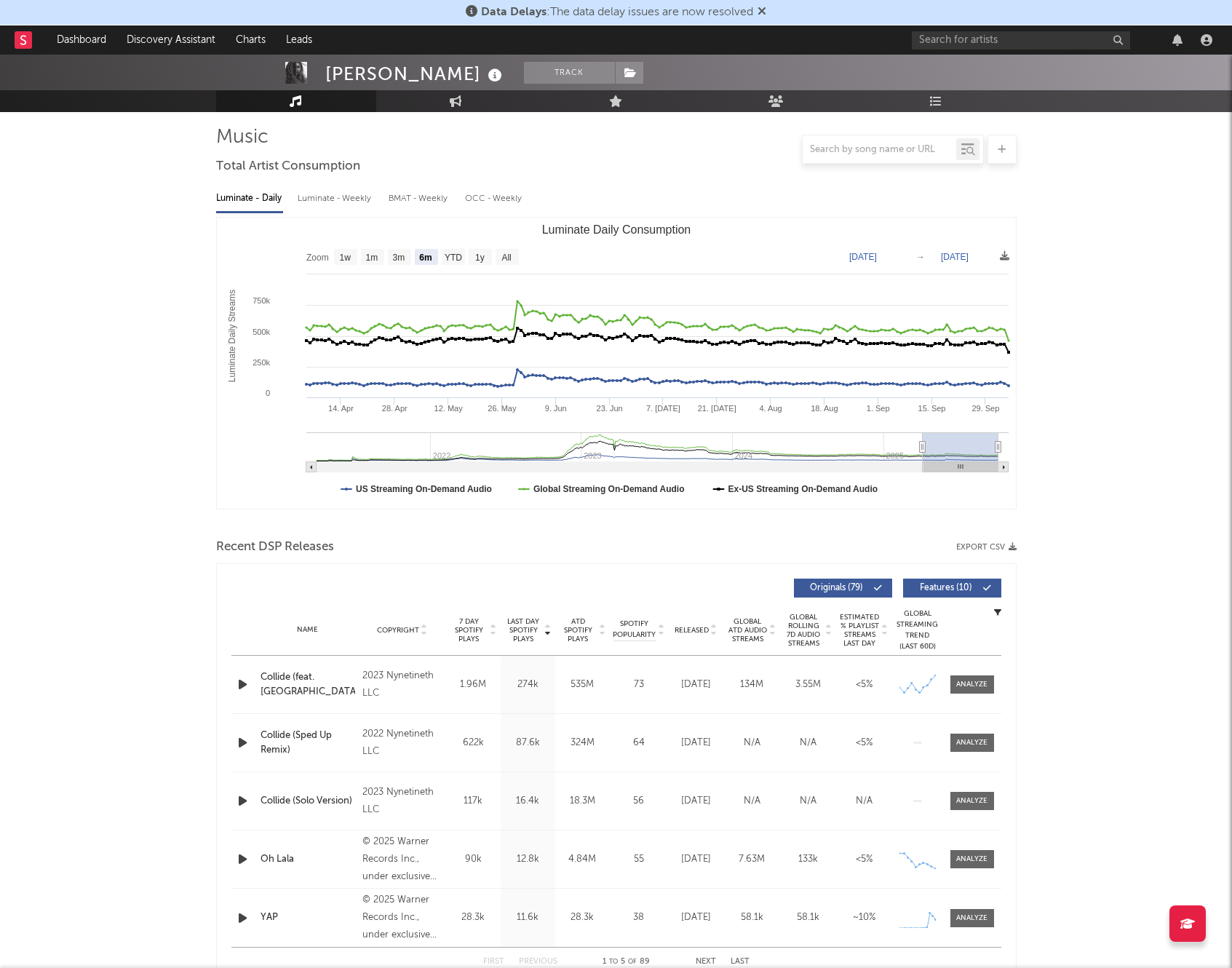
scroll to position [105, 0]
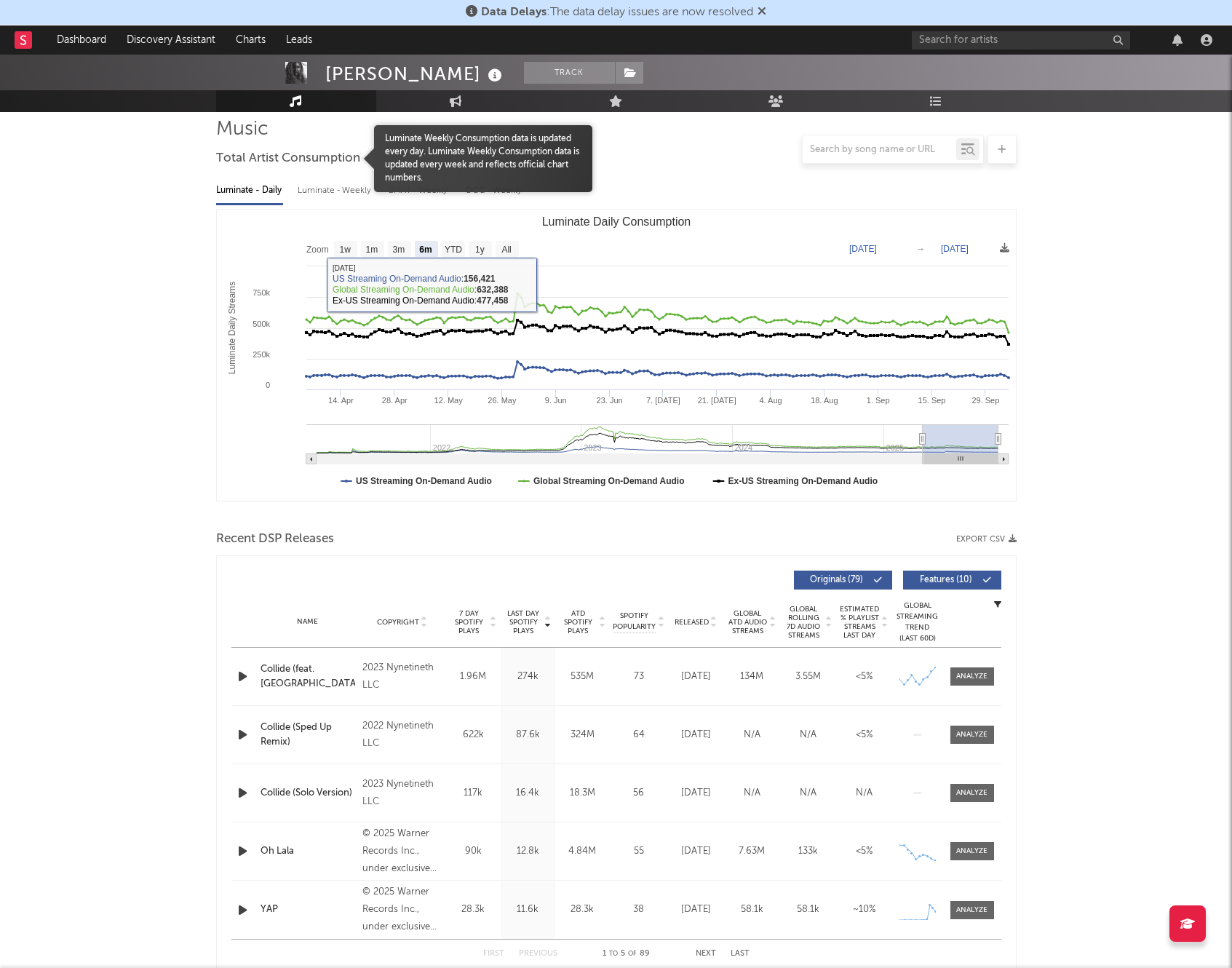
click at [331, 192] on div "Luminate - Weekly" at bounding box center [335, 191] width 76 height 25
select select "6m"
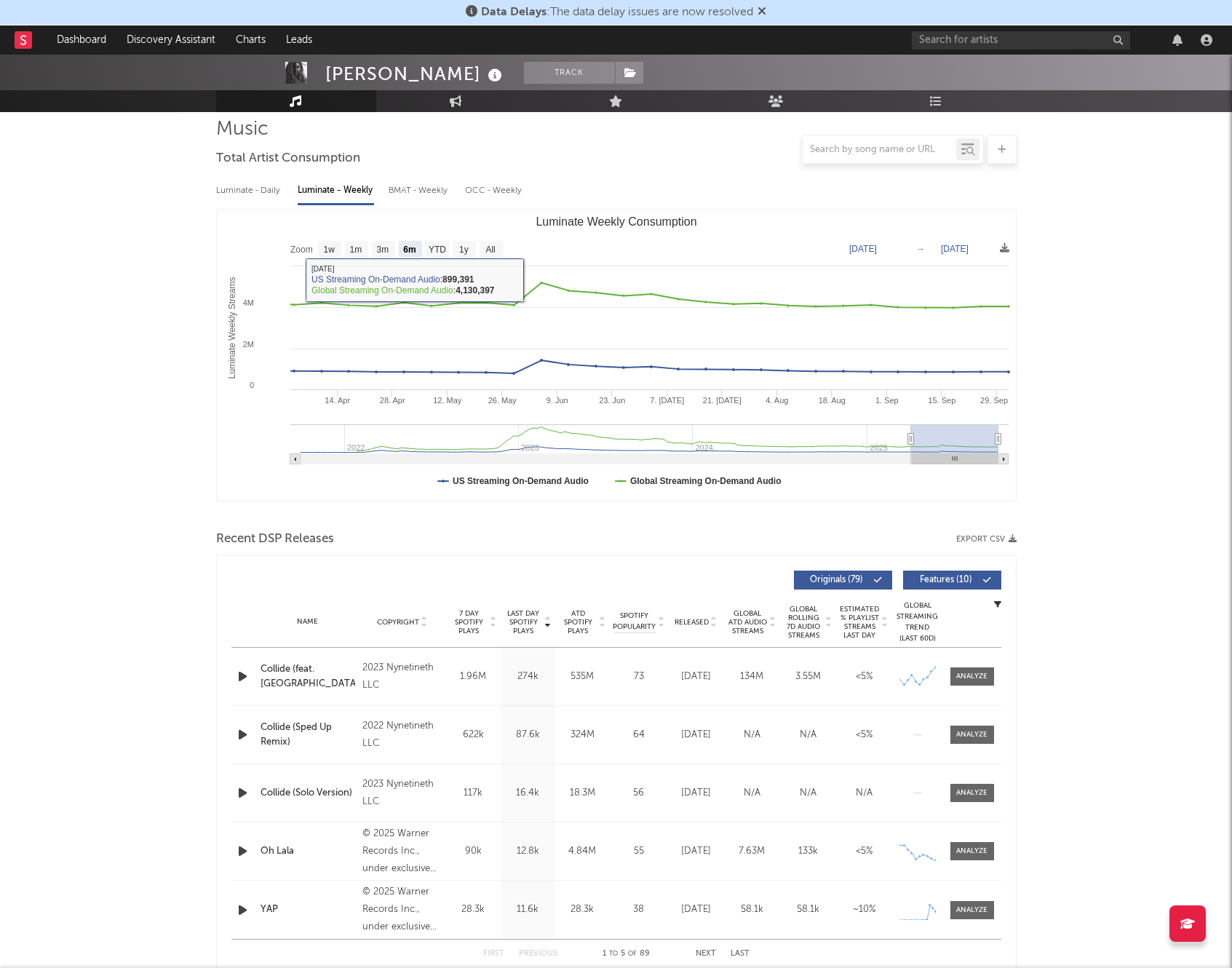
click at [230, 184] on div "Luminate - Daily" at bounding box center [249, 191] width 67 height 25
select select "6m"
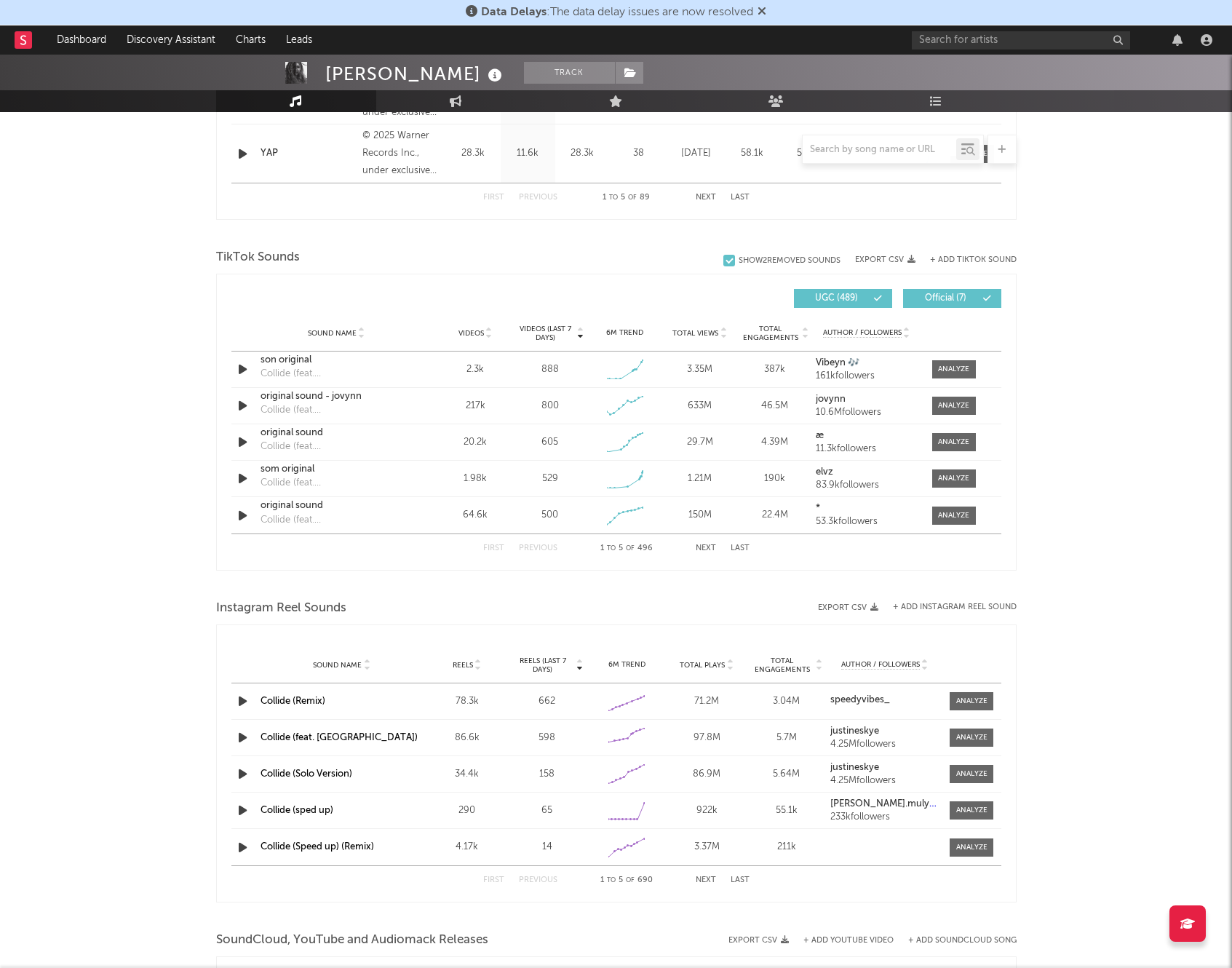
scroll to position [884, 0]
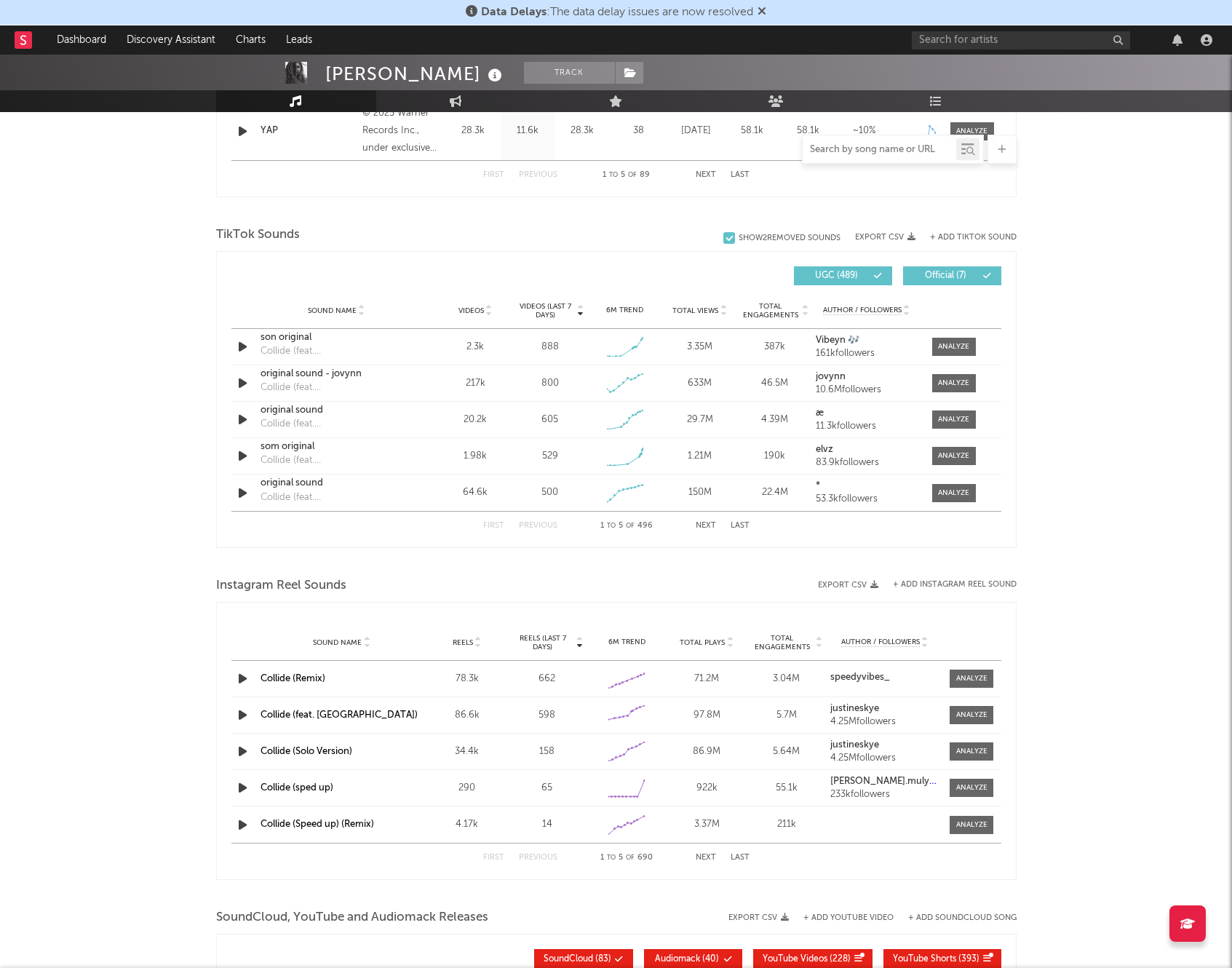
click at [826, 154] on input "text" at bounding box center [879, 150] width 154 height 11
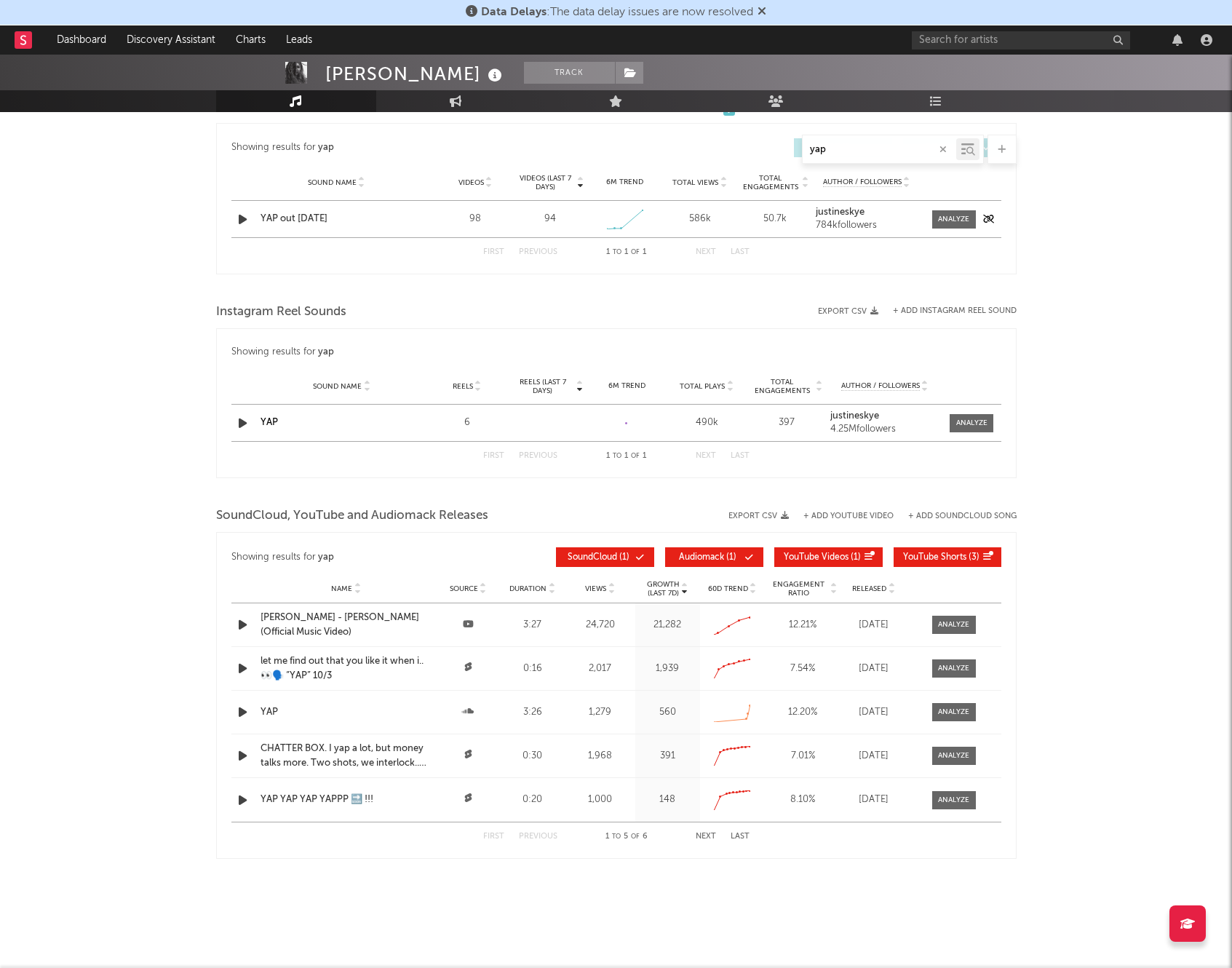
scroll to position [651, 0]
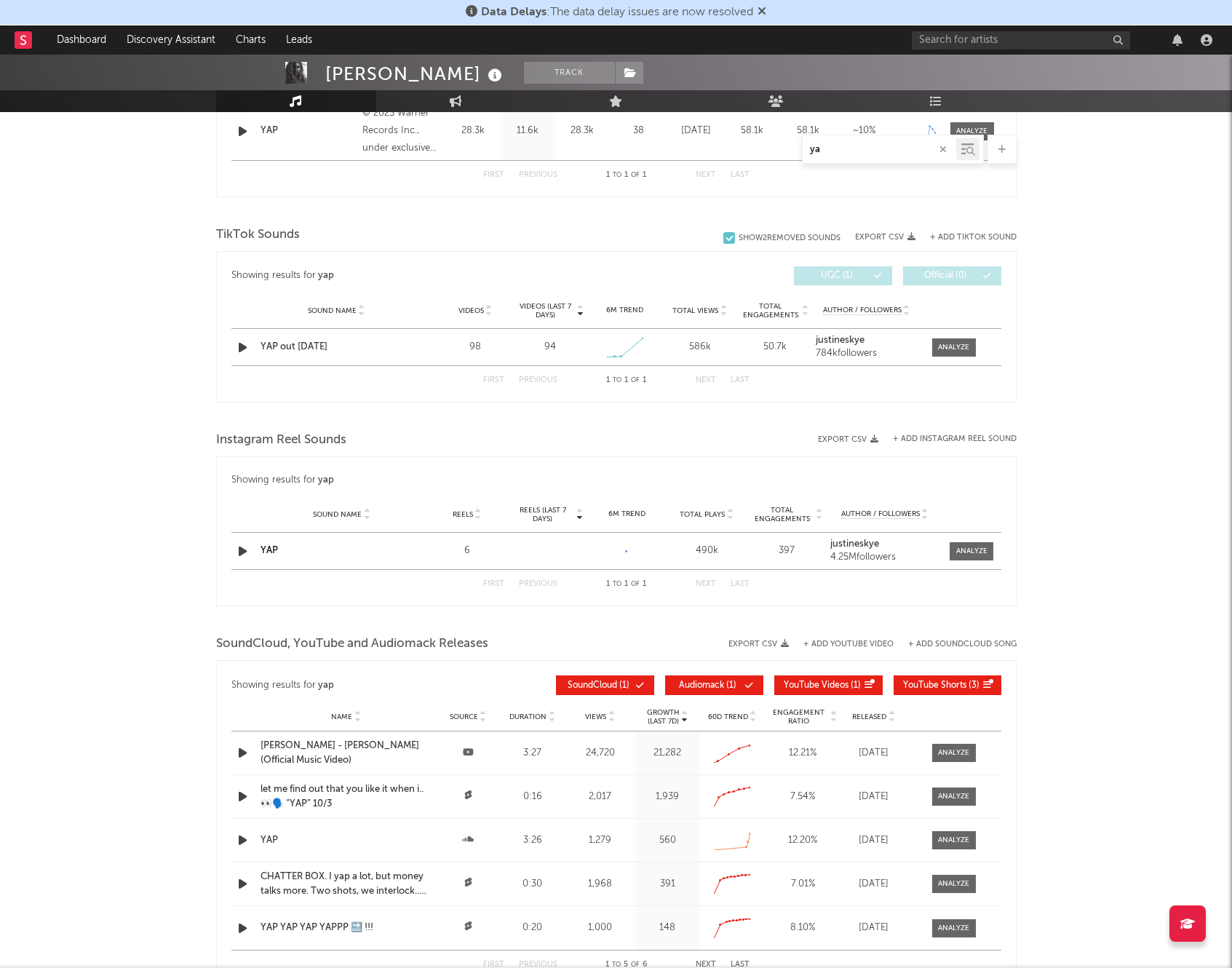
type input "y"
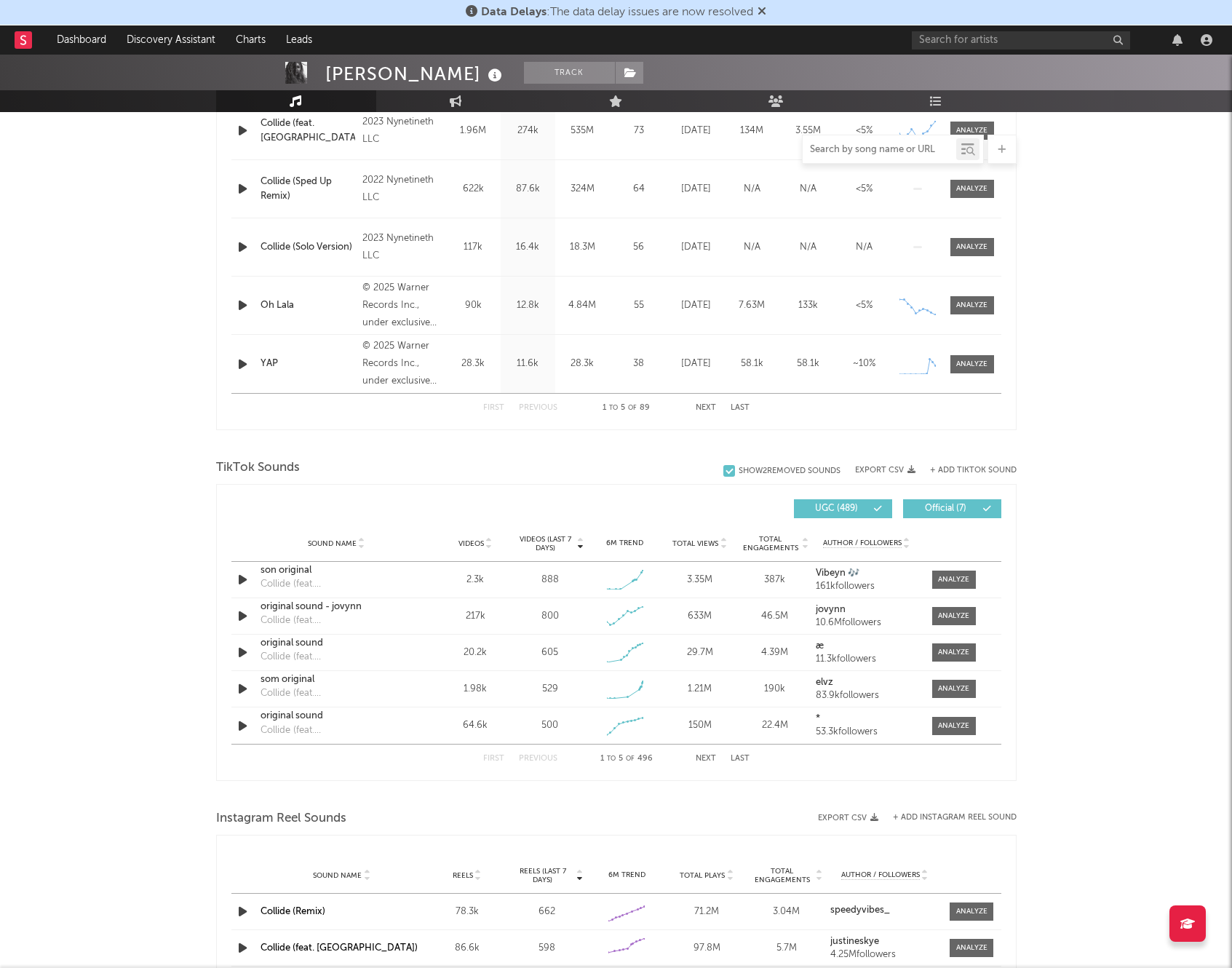
scroll to position [964, 0]
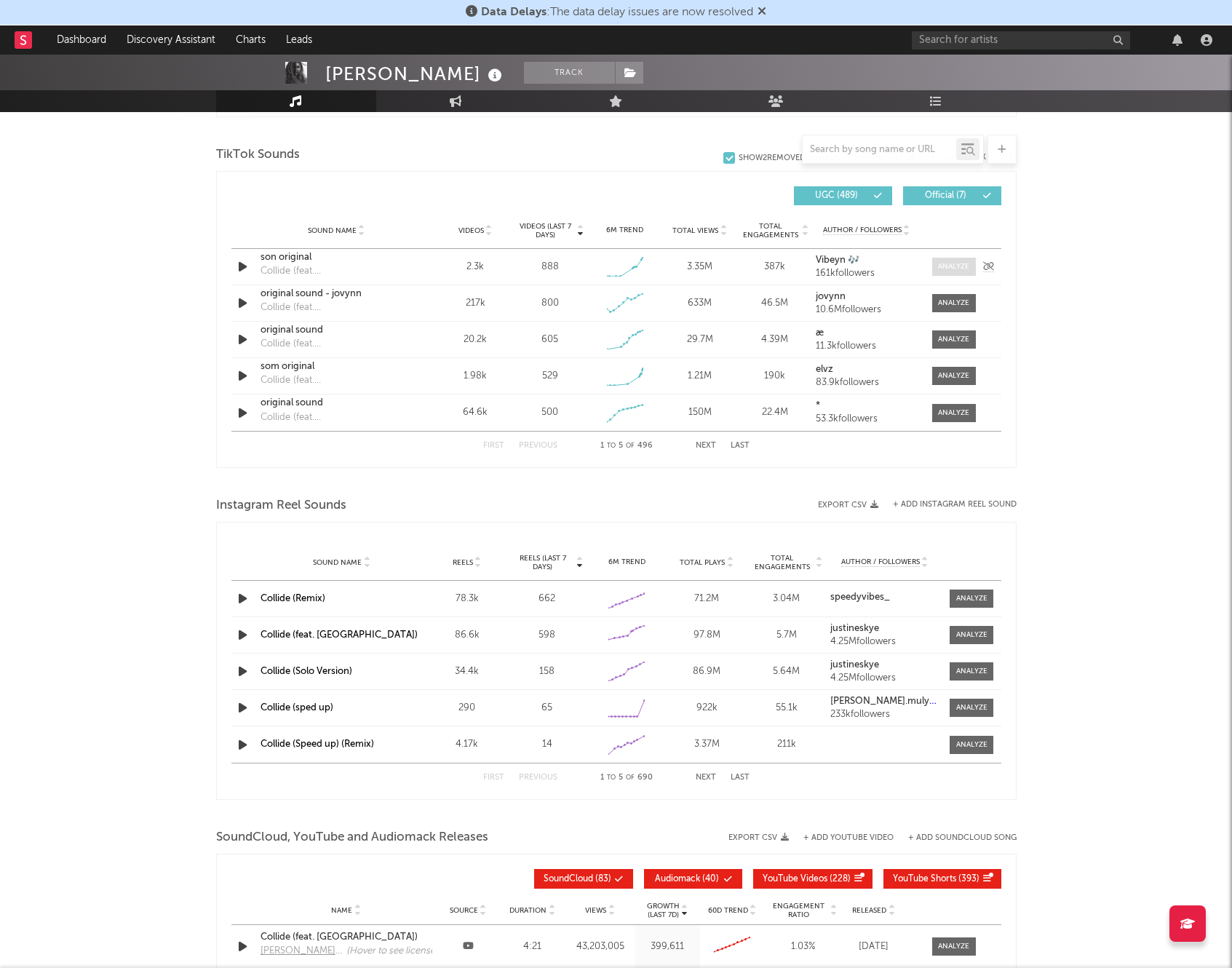
click at [949, 269] on div at bounding box center [954, 267] width 31 height 11
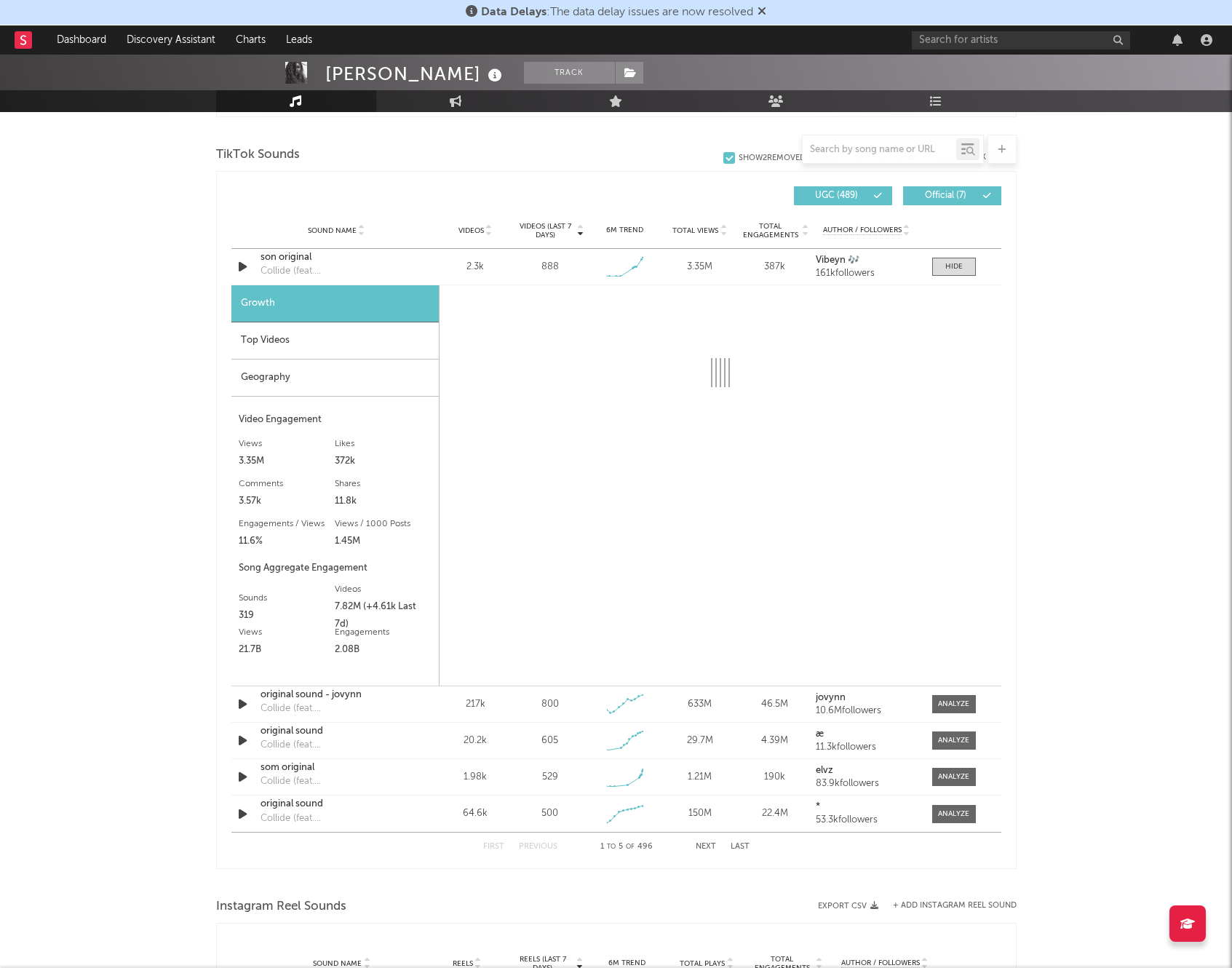
select select "1w"
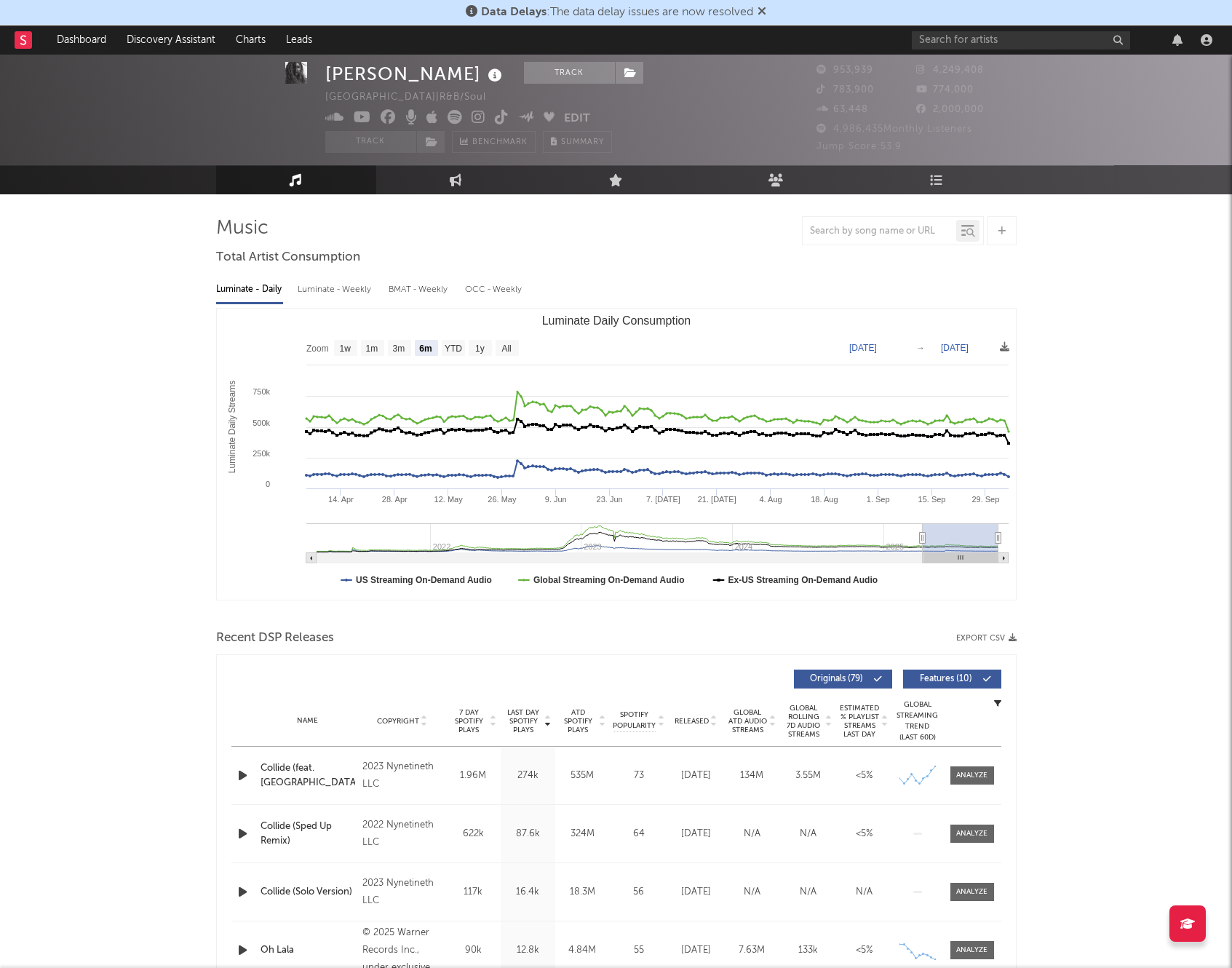
scroll to position [0, 0]
